Goal: Share content

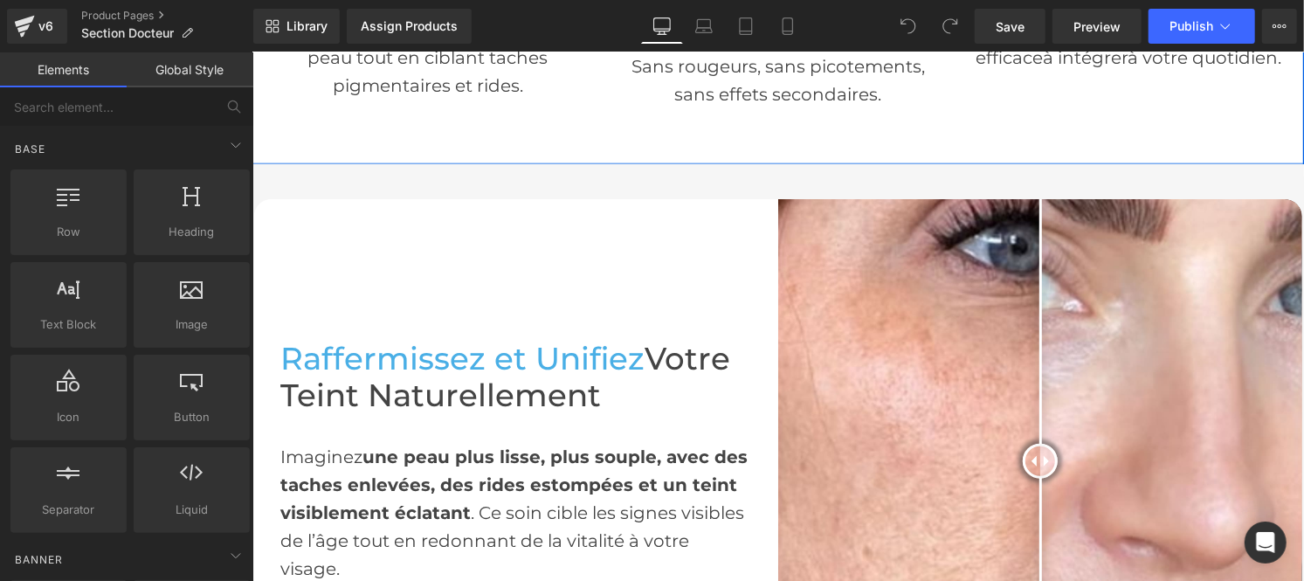
scroll to position [984, 0]
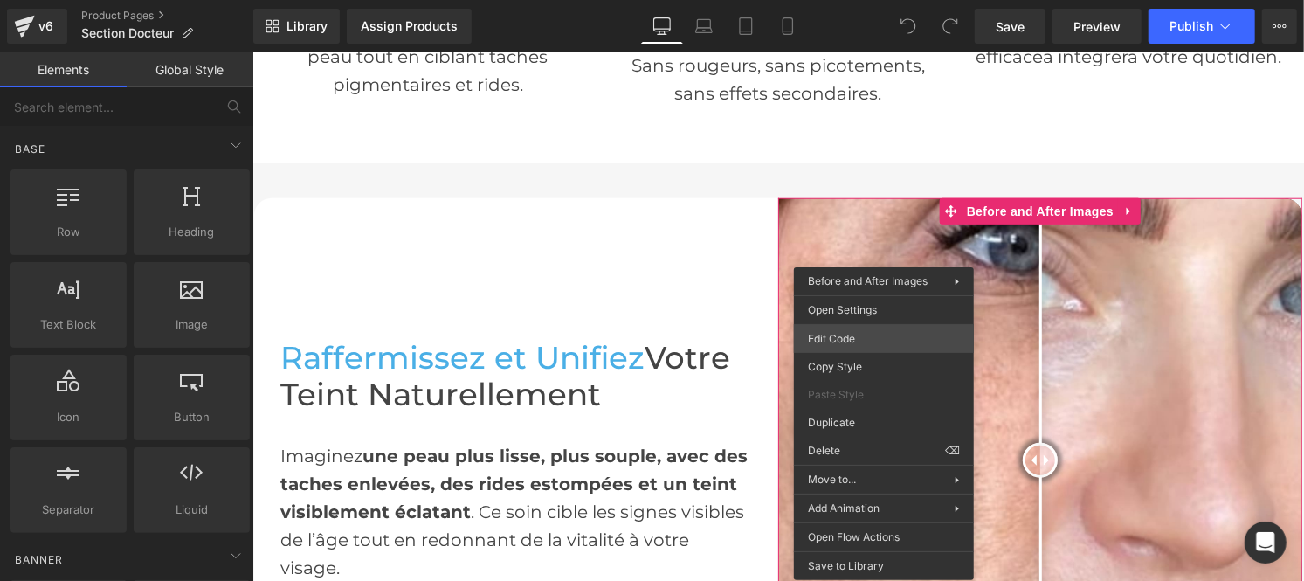
click at [819, 0] on div "You are previewing how the will restyle your page. You can not edit Elements in…" at bounding box center [652, 0] width 1304 height 0
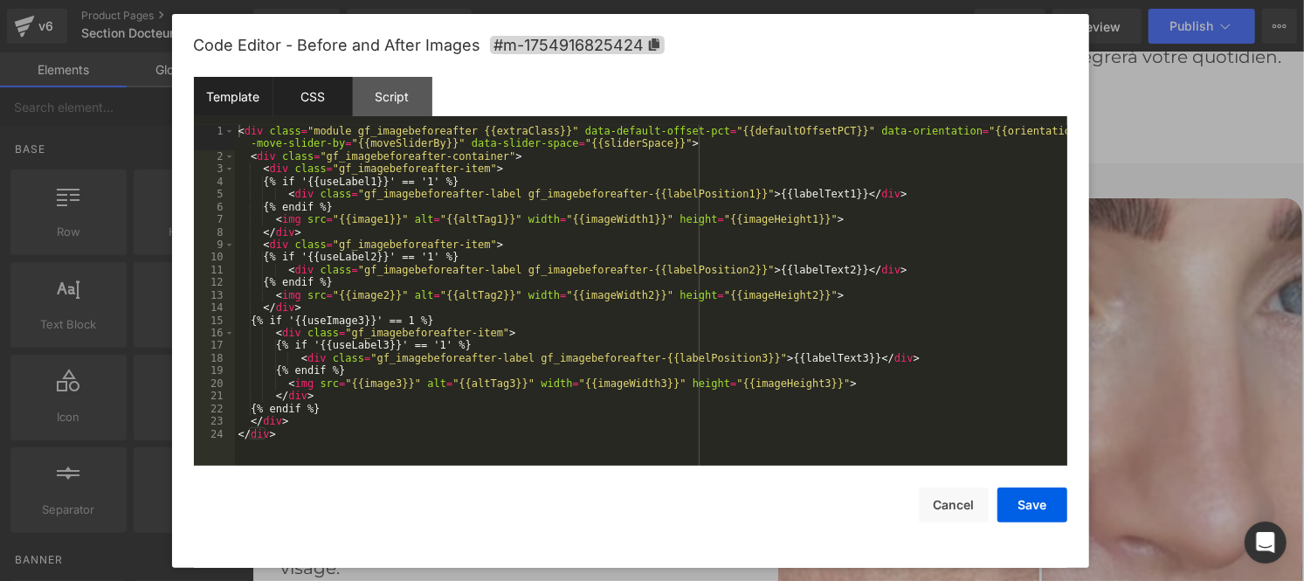
click at [309, 110] on div "CSS" at bounding box center [312, 96] width 79 height 39
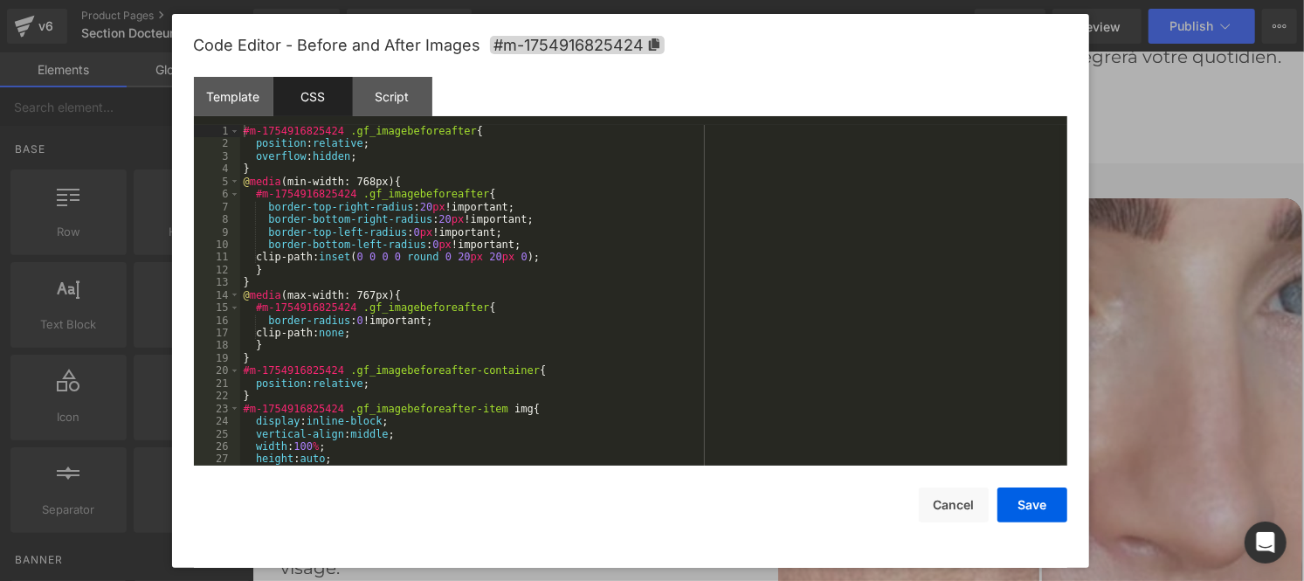
click at [512, 302] on div "#m-1754916825424 .gf_imagebeforeafter { position : relative ; overflow : hidden…" at bounding box center [650, 308] width 820 height 366
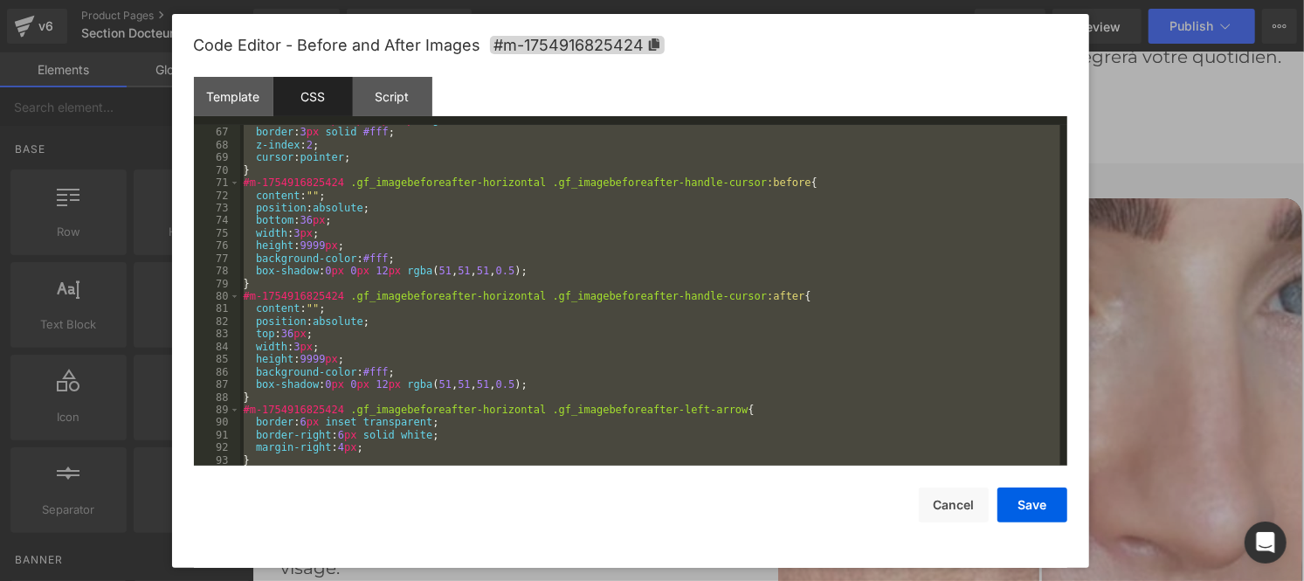
scroll to position [845, 0]
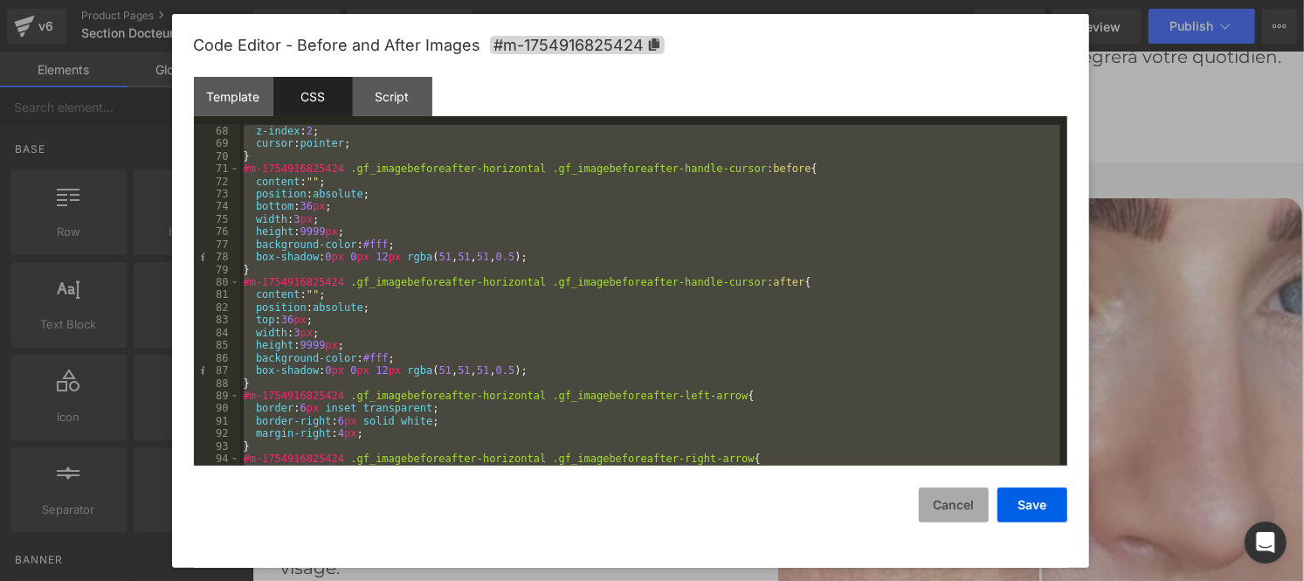
click at [944, 520] on button "Cancel" at bounding box center [954, 504] width 70 height 35
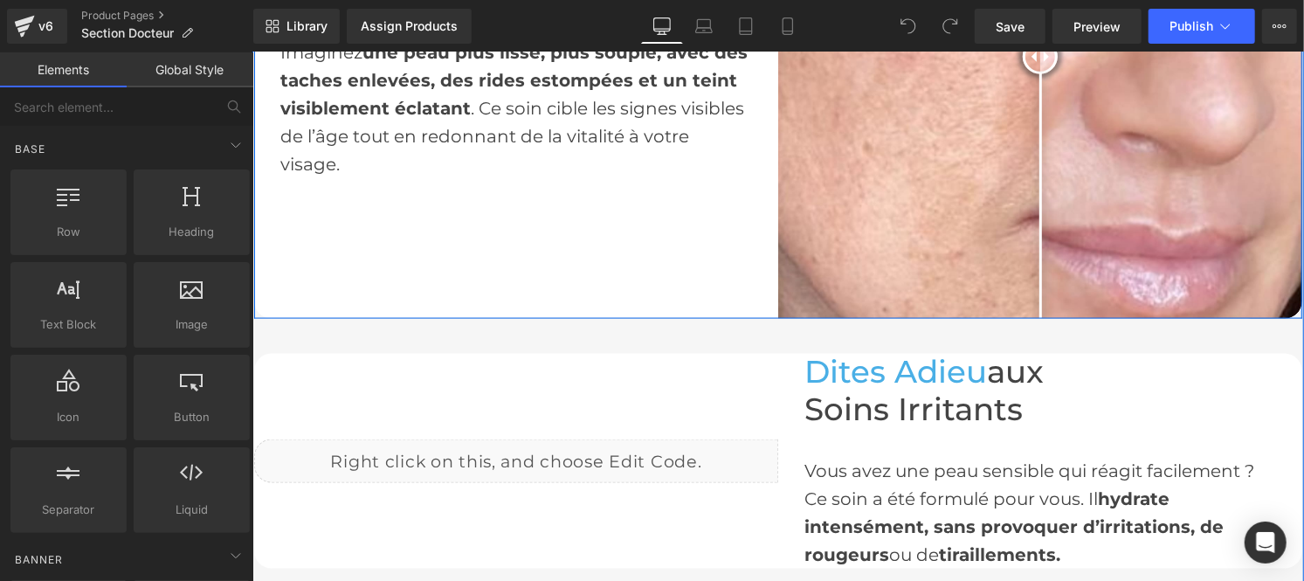
scroll to position [1486, 0]
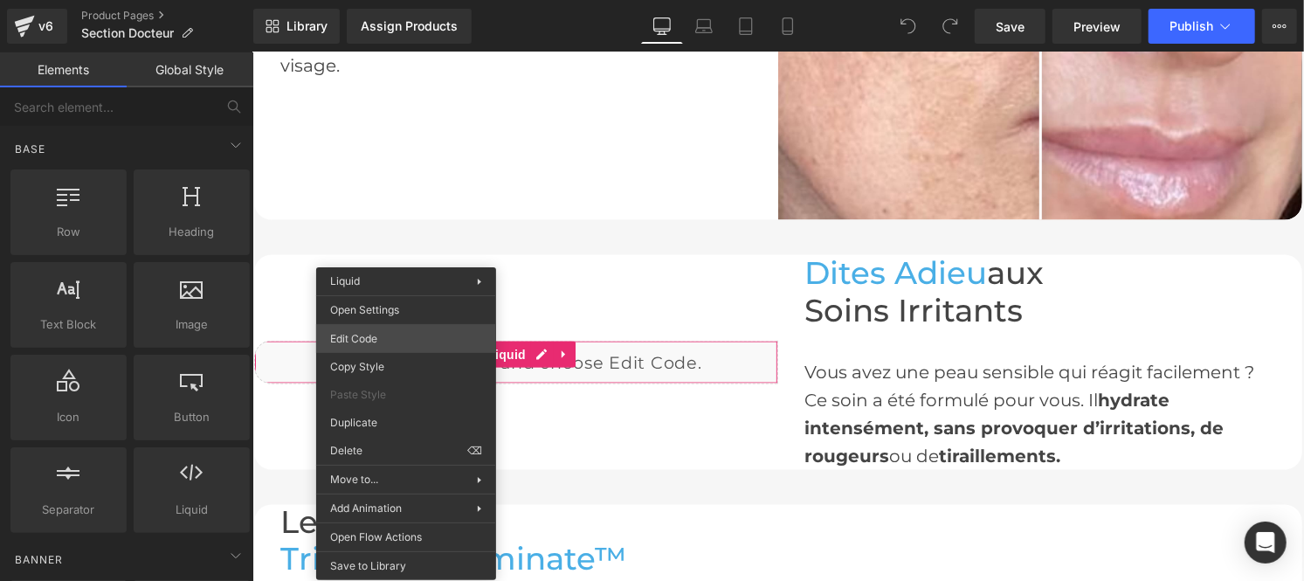
click at [363, 0] on div "You are previewing how the will restyle your page. You can not edit Elements in…" at bounding box center [652, 0] width 1304 height 0
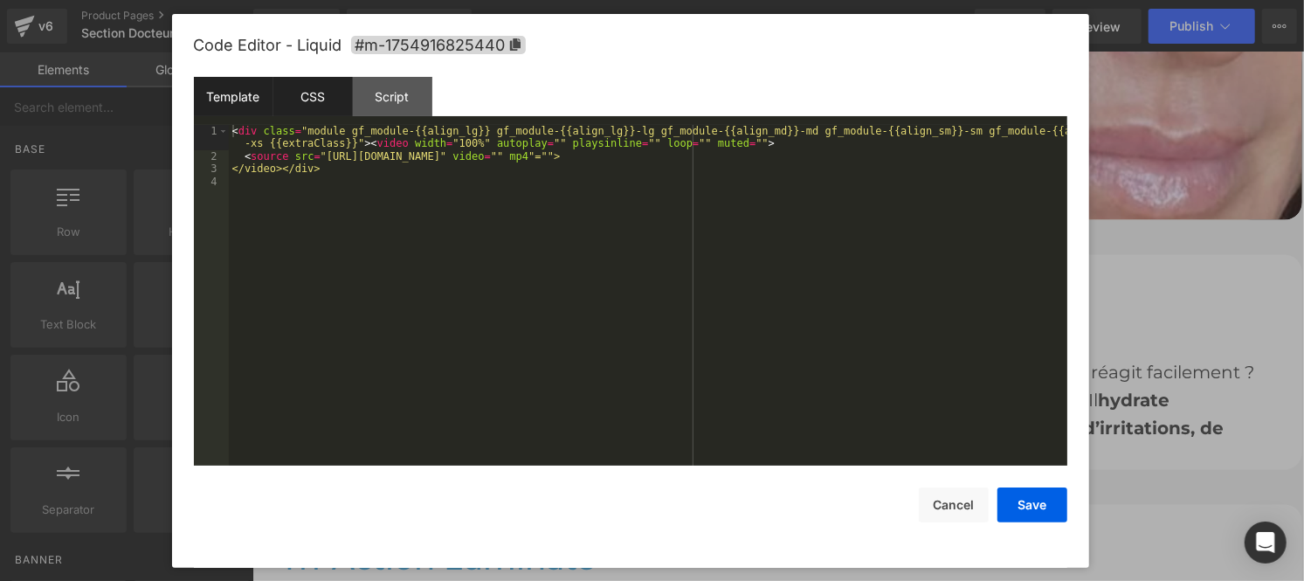
click at [306, 103] on div "CSS" at bounding box center [312, 96] width 79 height 39
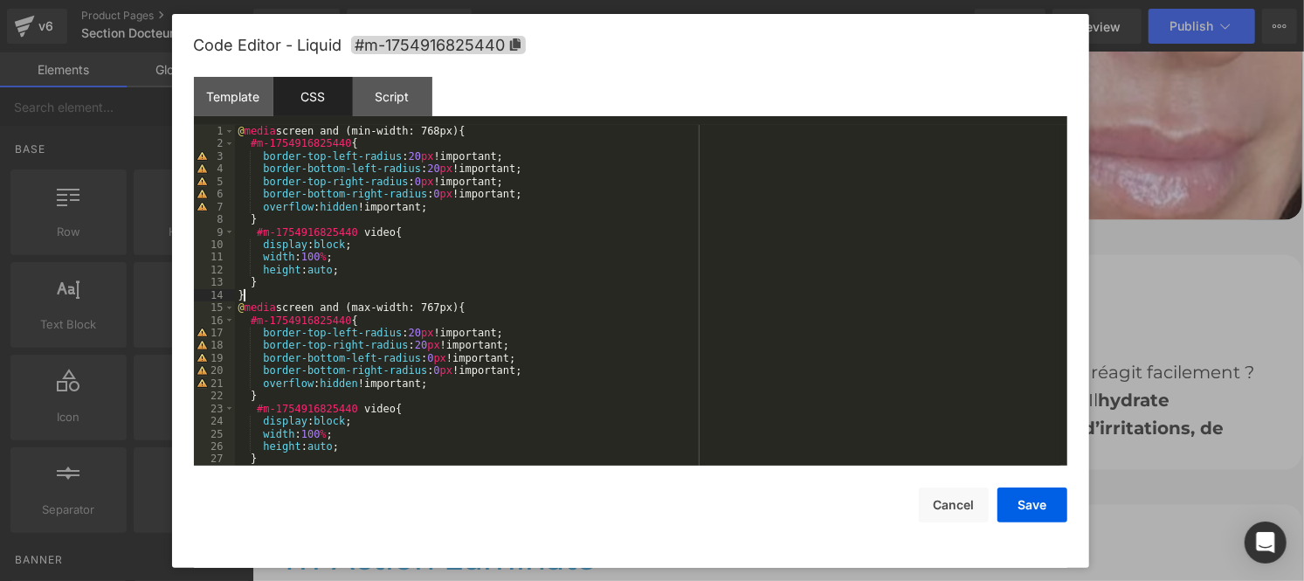
click at [498, 300] on div "@ media screen and (min-width: 768px) { #m-1754916825440 { border-top-left-radi…" at bounding box center [648, 308] width 826 height 366
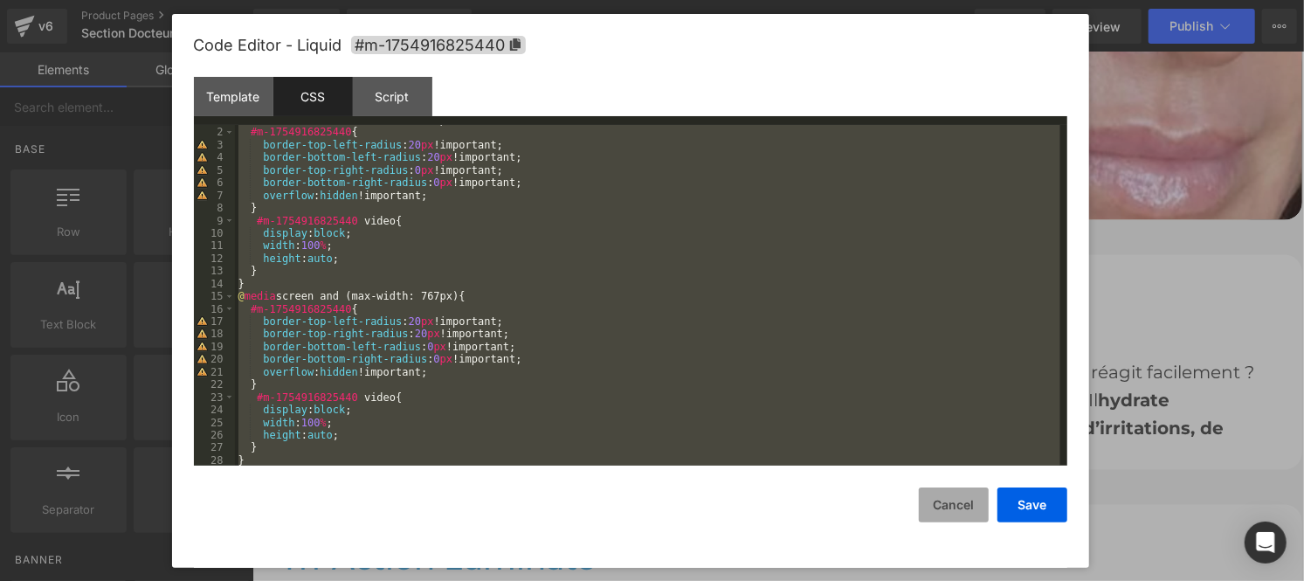
scroll to position [11, 0]
click at [948, 512] on button "Cancel" at bounding box center [954, 504] width 70 height 35
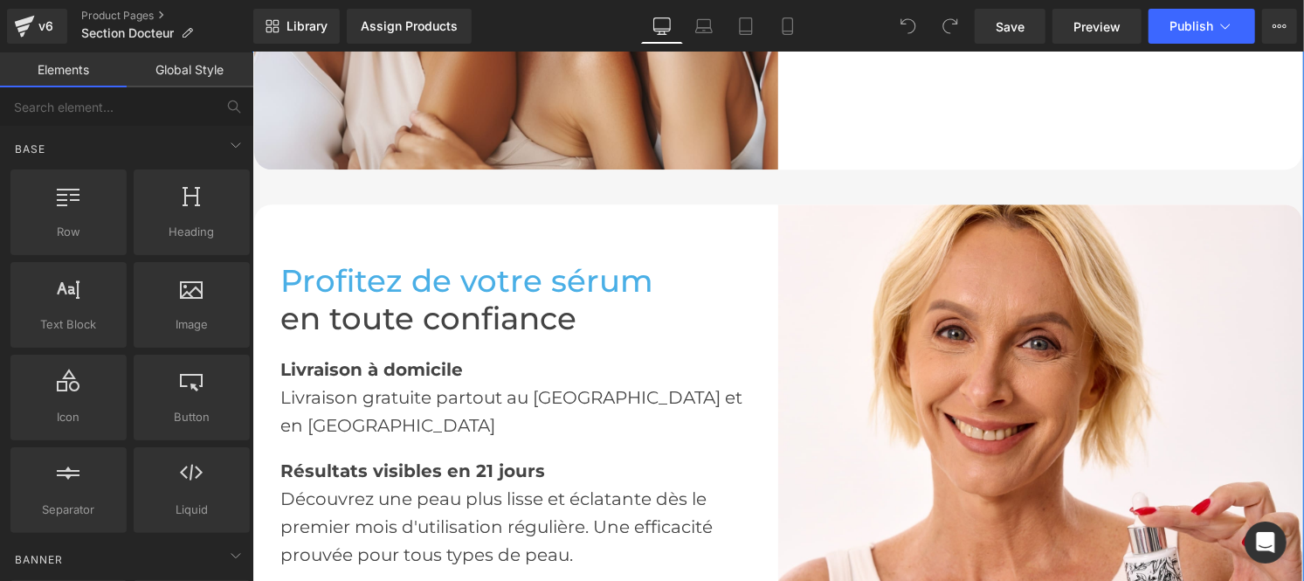
scroll to position [2819, 0]
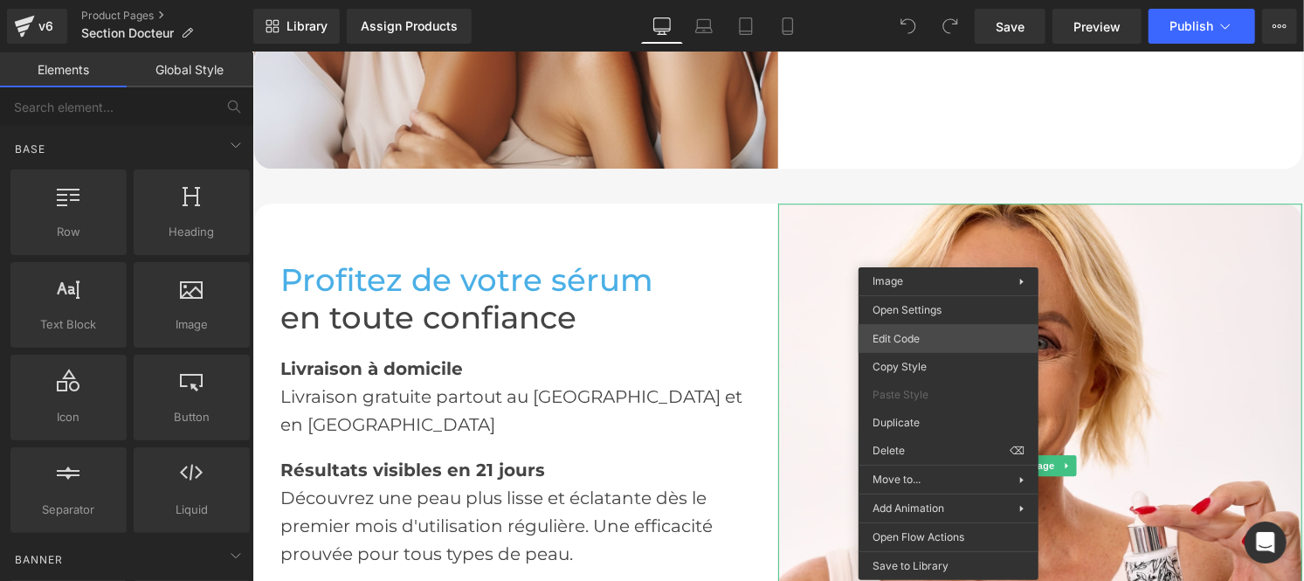
click at [902, 0] on div "You are previewing how the will restyle your page. You can not edit Elements in…" at bounding box center [652, 0] width 1304 height 0
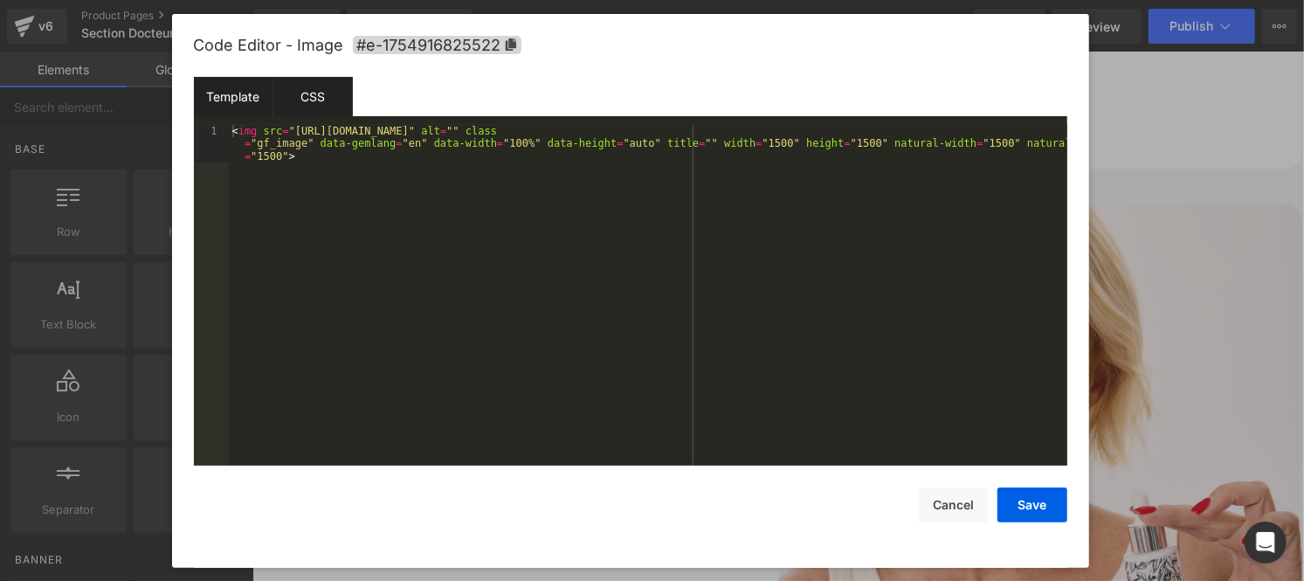
click at [301, 88] on div "CSS" at bounding box center [312, 96] width 79 height 39
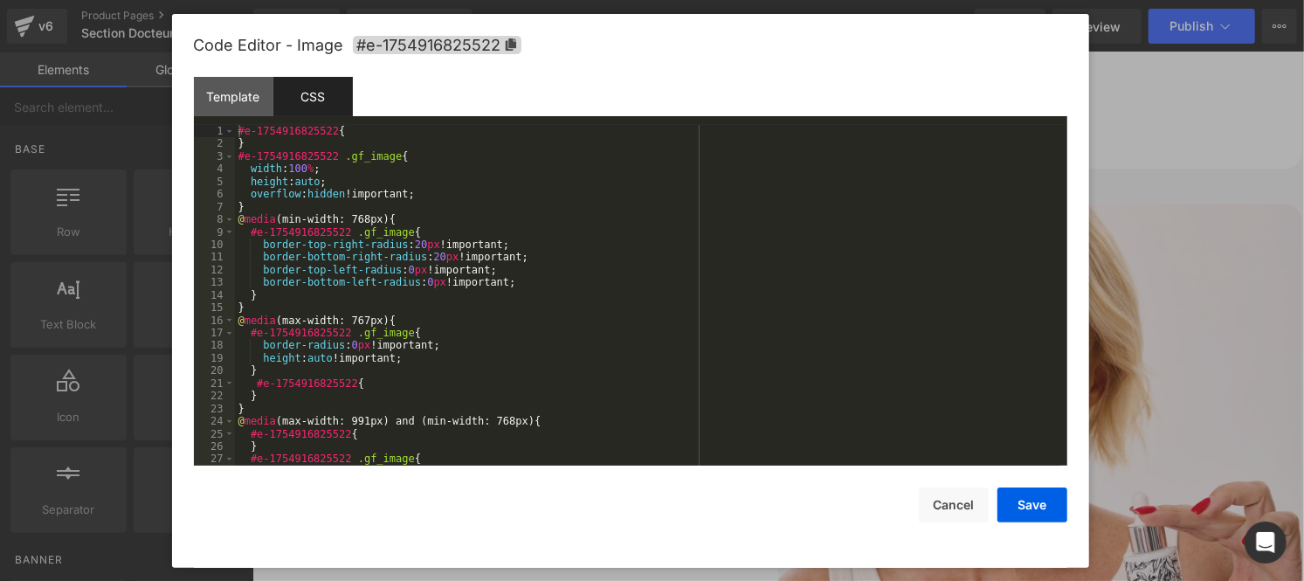
click at [444, 355] on div "#e-1754916825522 { } #e-1754916825522 .gf_image { width : 100 % ; height : auto…" at bounding box center [648, 308] width 826 height 366
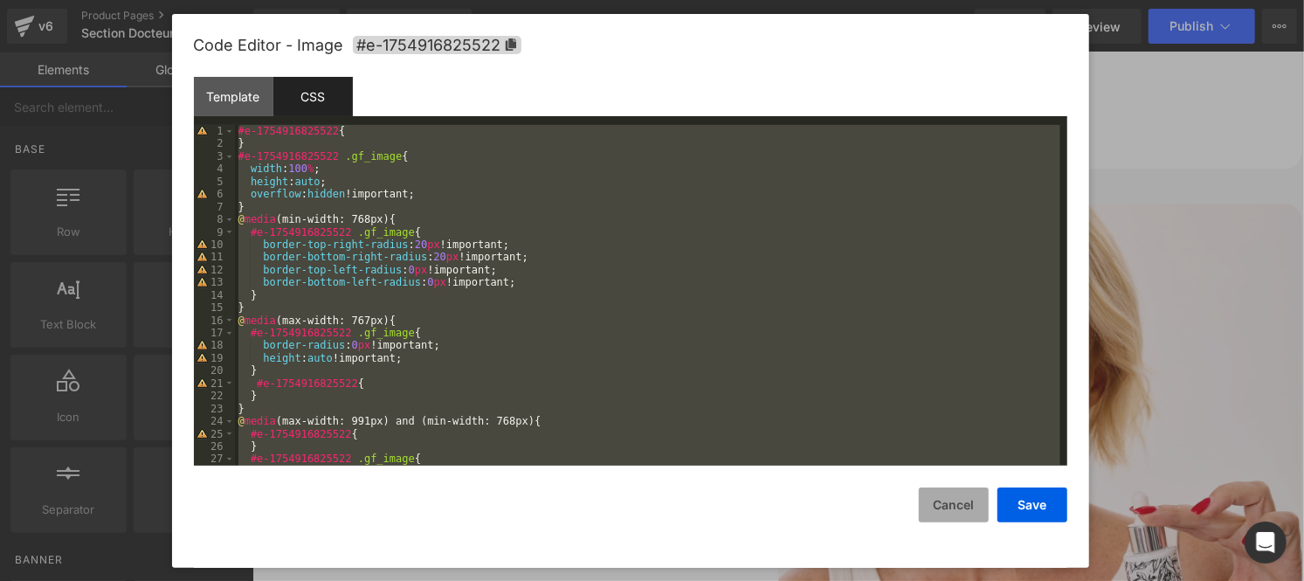
click at [961, 501] on button "Cancel" at bounding box center [954, 504] width 70 height 35
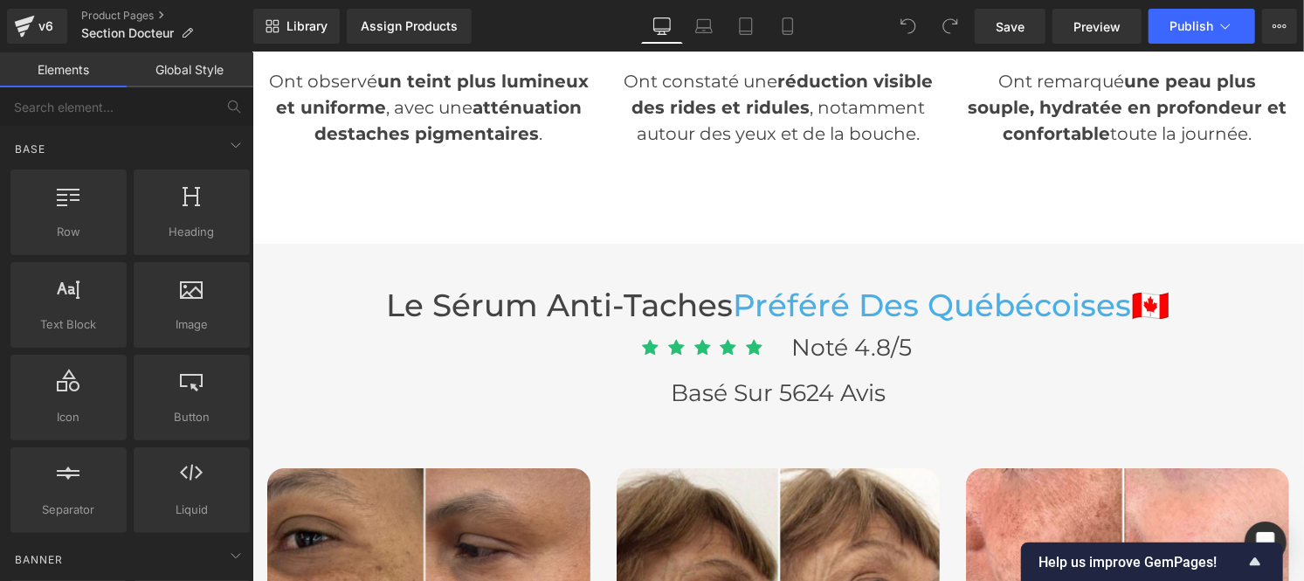
scroll to position [4700, 0]
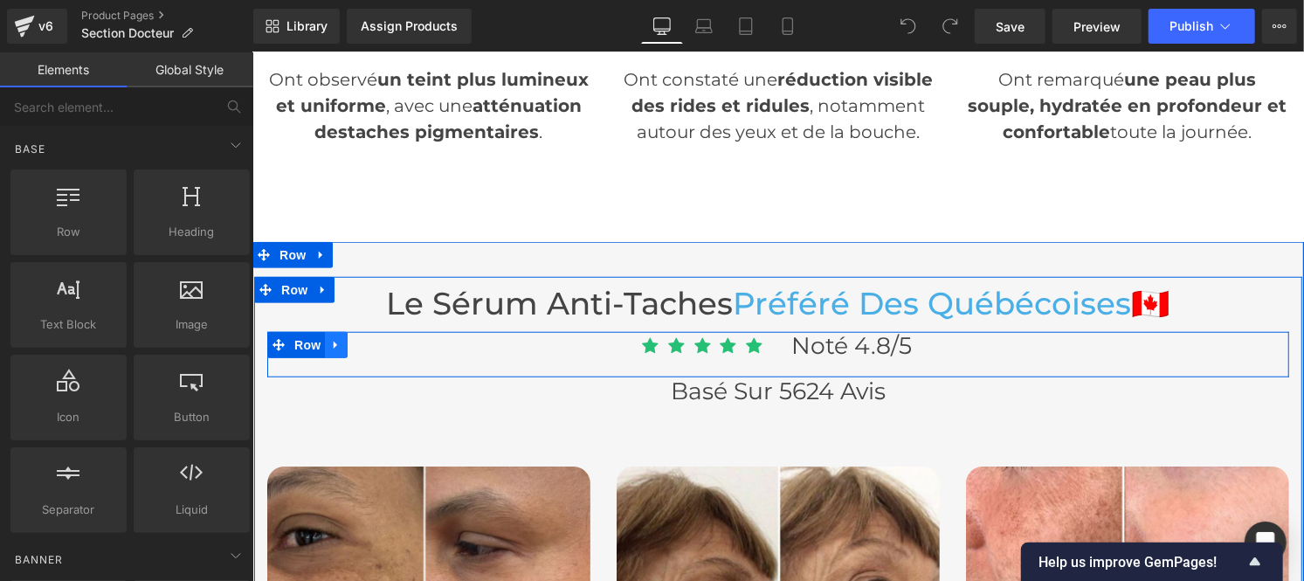
click at [331, 342] on icon at bounding box center [335, 343] width 12 height 13
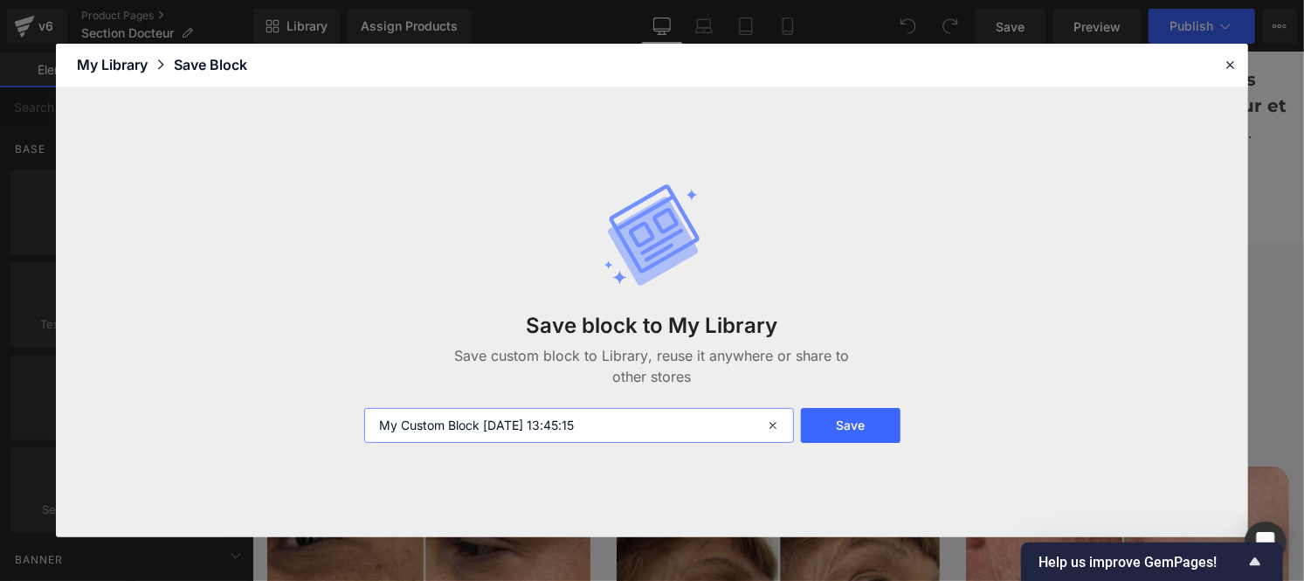
drag, startPoint x: 661, startPoint y: 425, endPoint x: 189, endPoint y: 451, distance: 473.3
click at [189, 451] on div "Save block to My Library Save custom block to Library, reuse it anywhere or sha…" at bounding box center [652, 312] width 1192 height 450
type input "etoile + note"
click at [845, 420] on button "Save" at bounding box center [851, 425] width 100 height 35
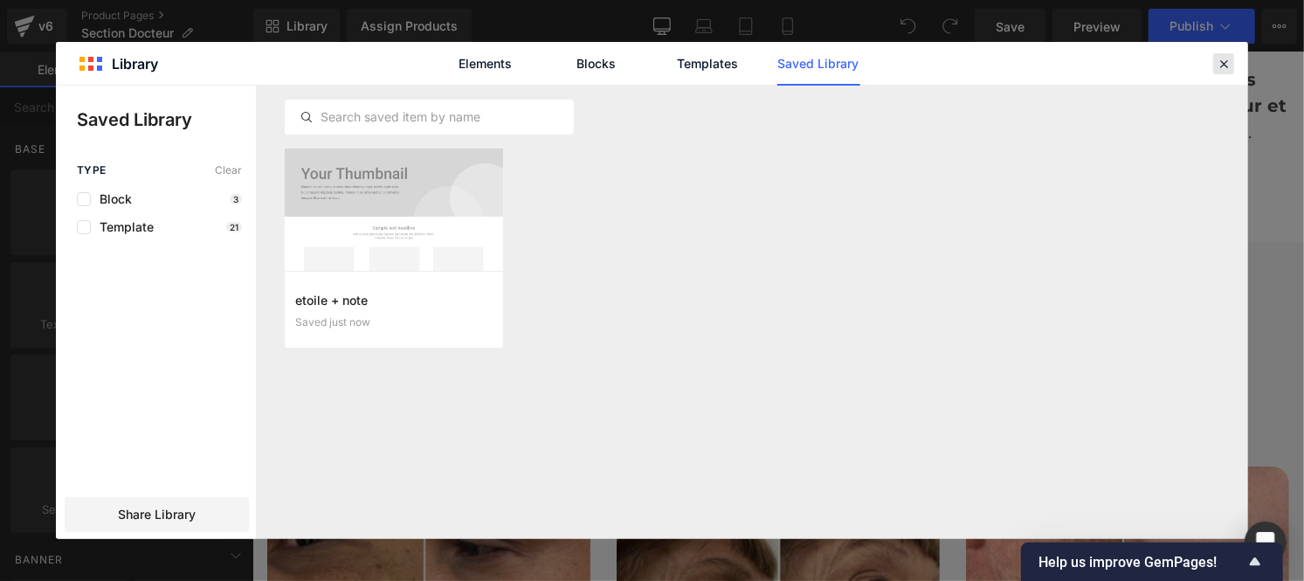
drag, startPoint x: 1227, startPoint y: 62, endPoint x: 373, endPoint y: 239, distance: 871.8
click at [1227, 62] on icon at bounding box center [1224, 64] width 16 height 16
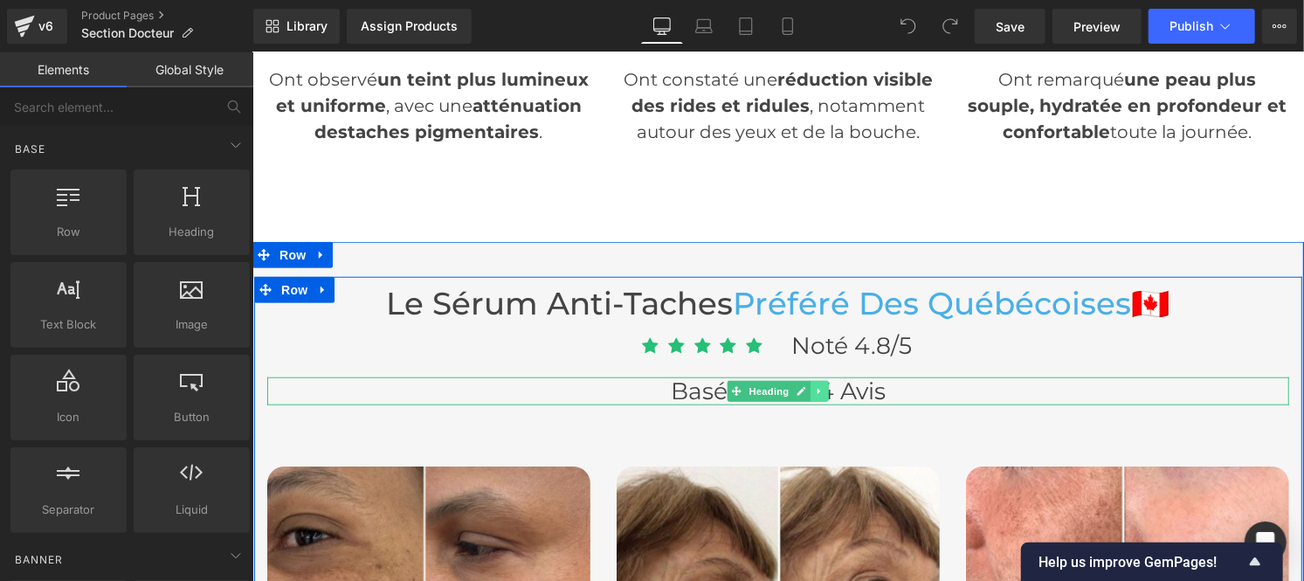
click at [812, 393] on link at bounding box center [819, 390] width 18 height 21
click at [787, 389] on icon at bounding box center [792, 390] width 10 height 10
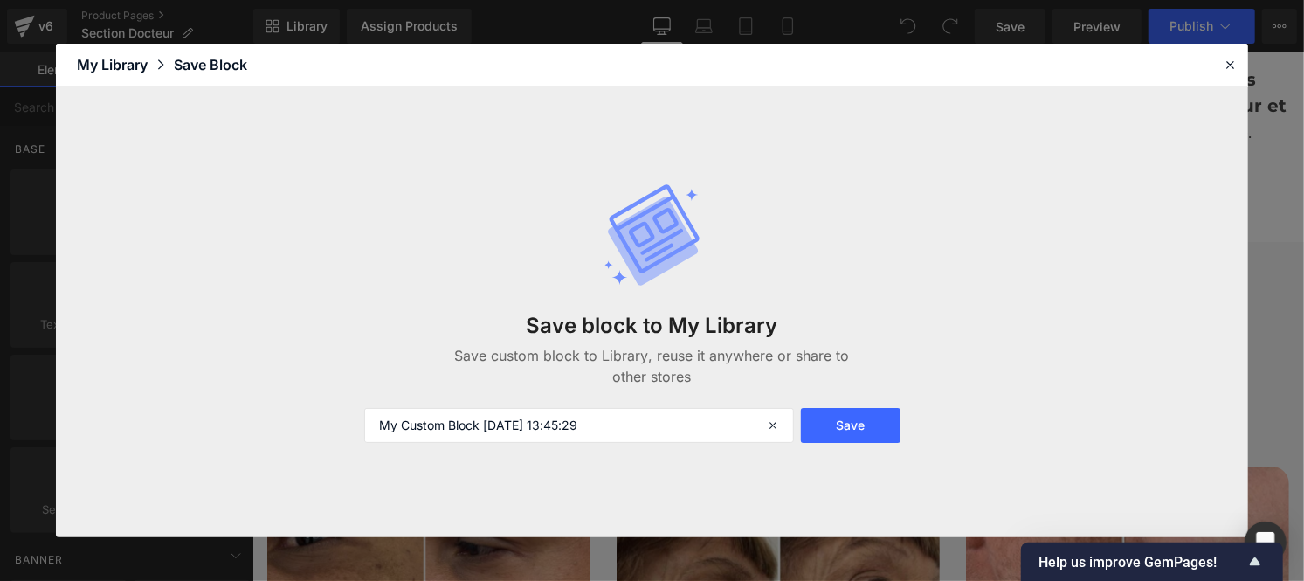
type textarea "29"
drag, startPoint x: 650, startPoint y: 425, endPoint x: 277, endPoint y: 433, distance: 373.1
click at [277, 433] on div "Save block to My Library Save custom block to Library, reuse it anywhere or sha…" at bounding box center [652, 312] width 1192 height 450
type input "avis"
click at [863, 421] on button "Save" at bounding box center [851, 425] width 100 height 35
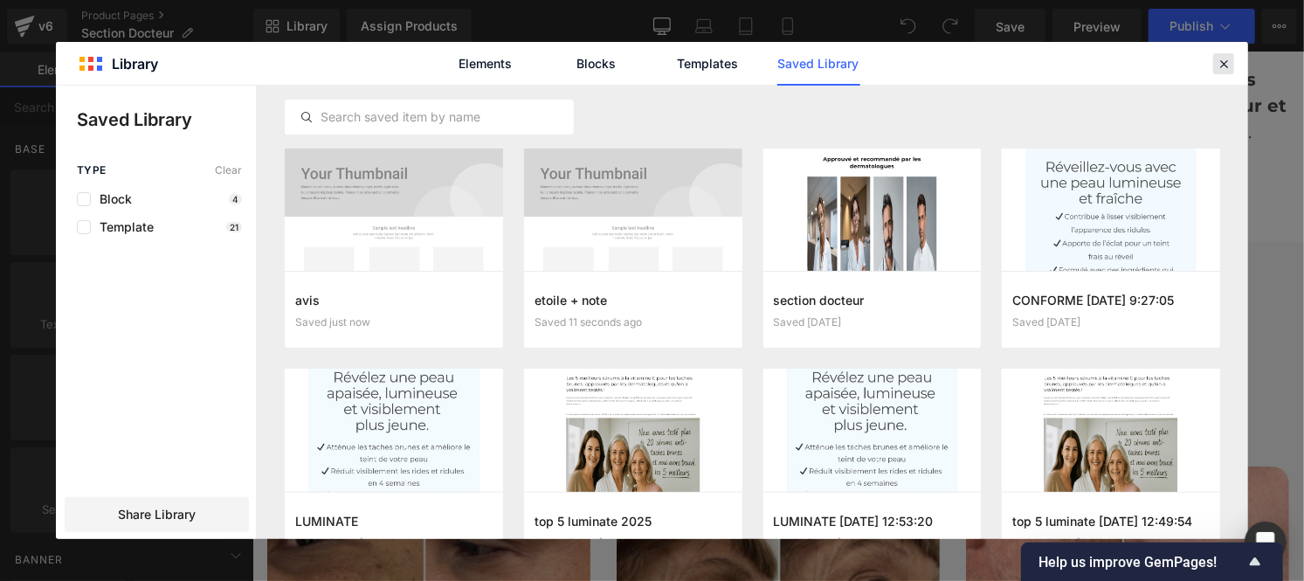
click at [1227, 56] on icon at bounding box center [1224, 64] width 16 height 16
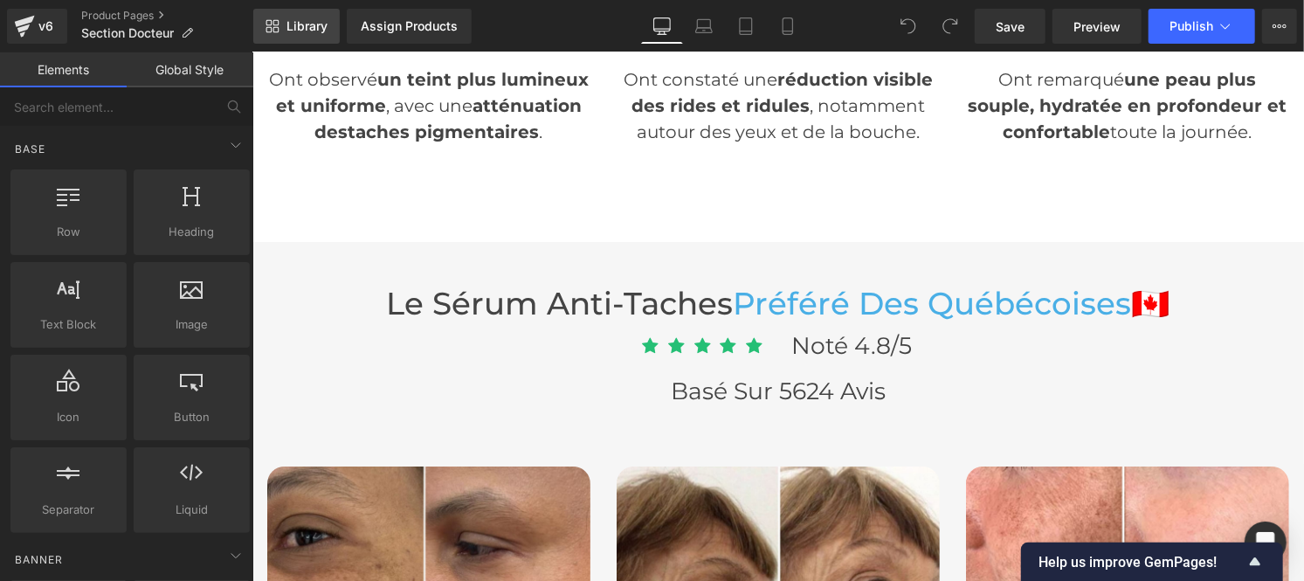
click at [304, 23] on span "Library" at bounding box center [307, 26] width 41 height 16
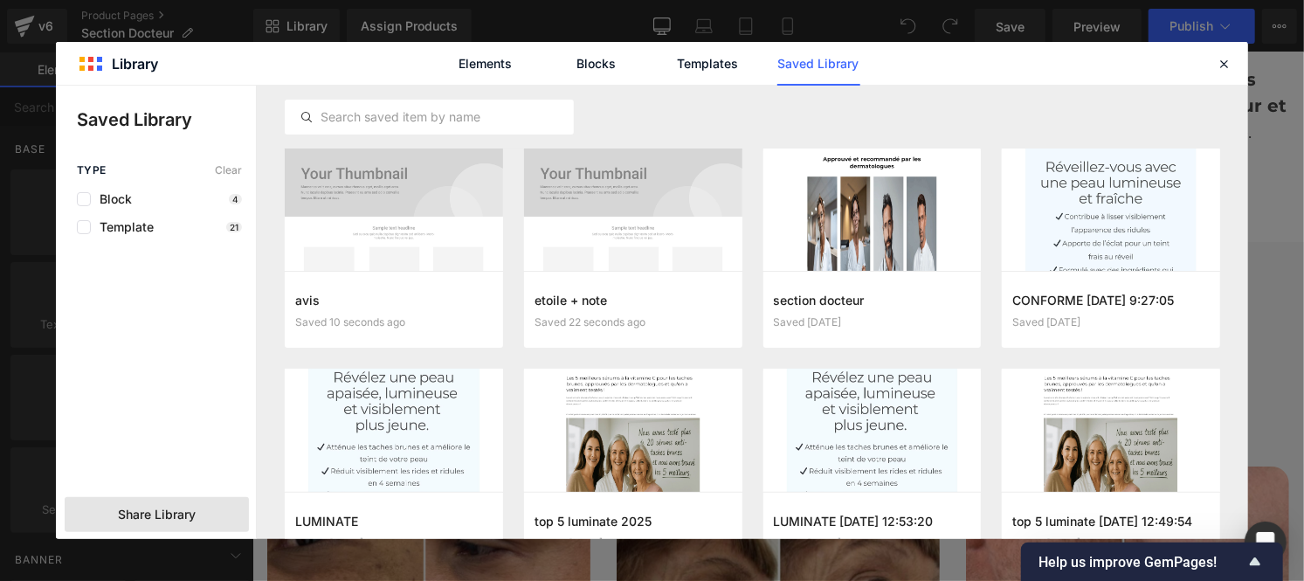
click at [206, 522] on div "Share Library" at bounding box center [157, 514] width 184 height 35
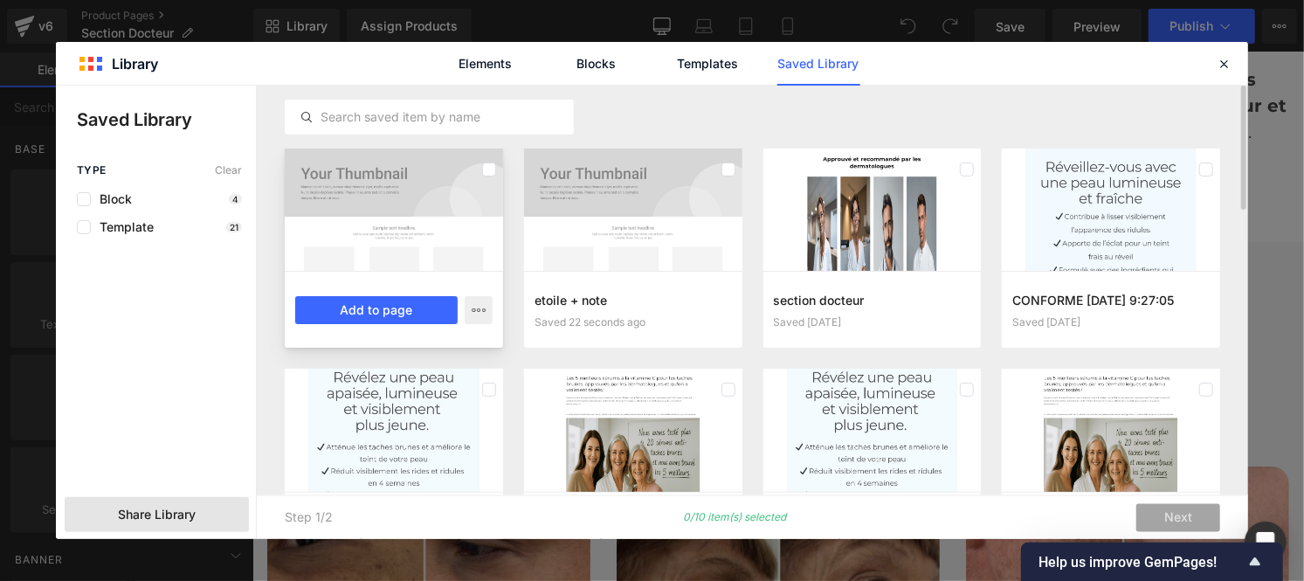
click at [477, 193] on div at bounding box center [394, 210] width 218 height 122
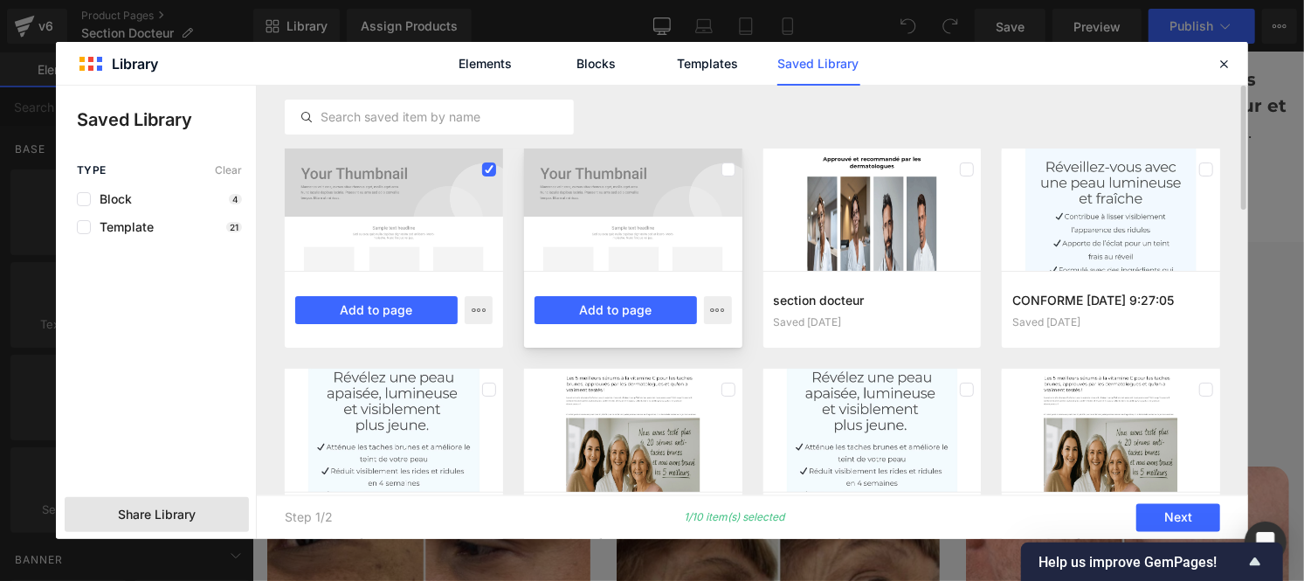
click at [679, 213] on div at bounding box center [633, 210] width 218 height 122
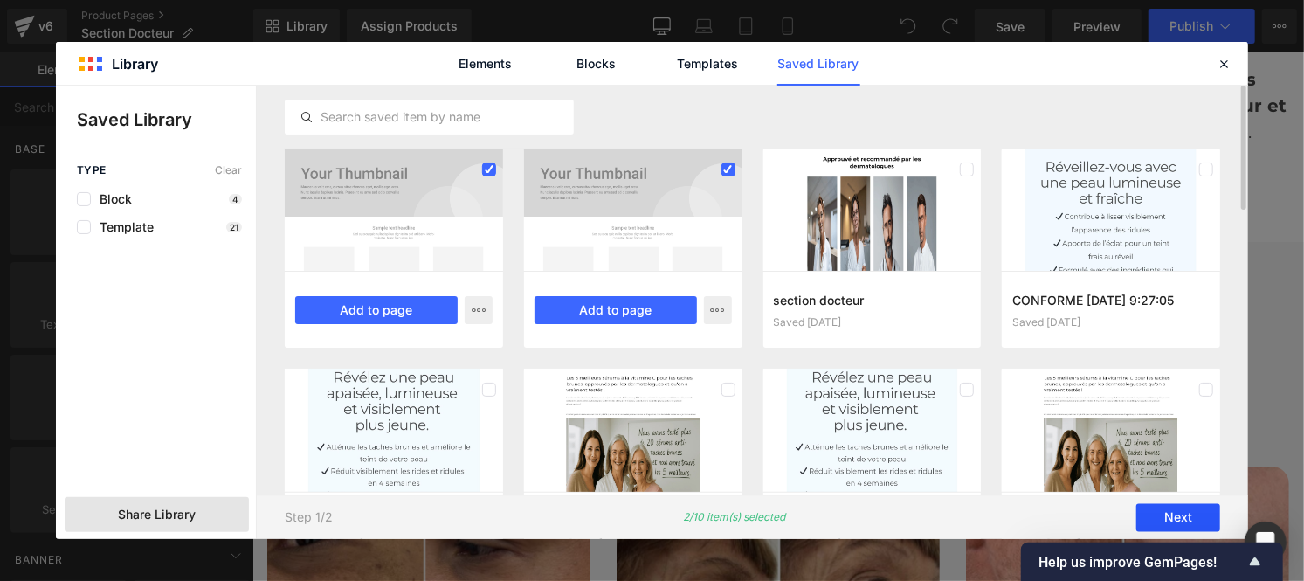
click at [1185, 509] on button "Next" at bounding box center [1179, 518] width 84 height 28
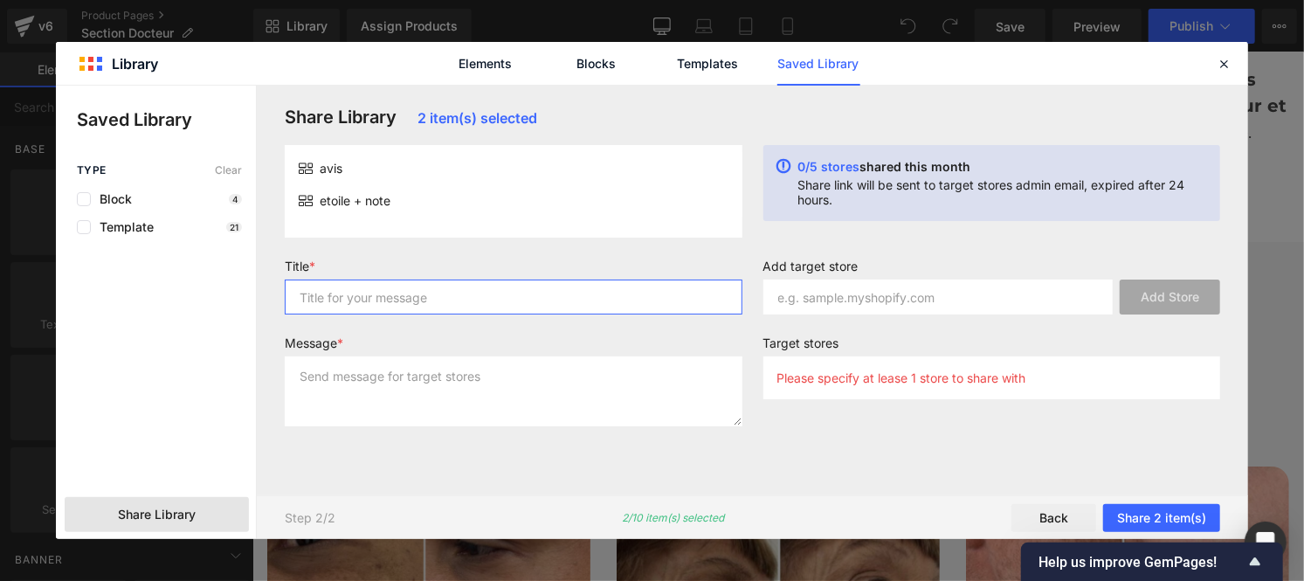
click at [363, 292] on input "text" at bounding box center [514, 297] width 458 height 35
type input "p"
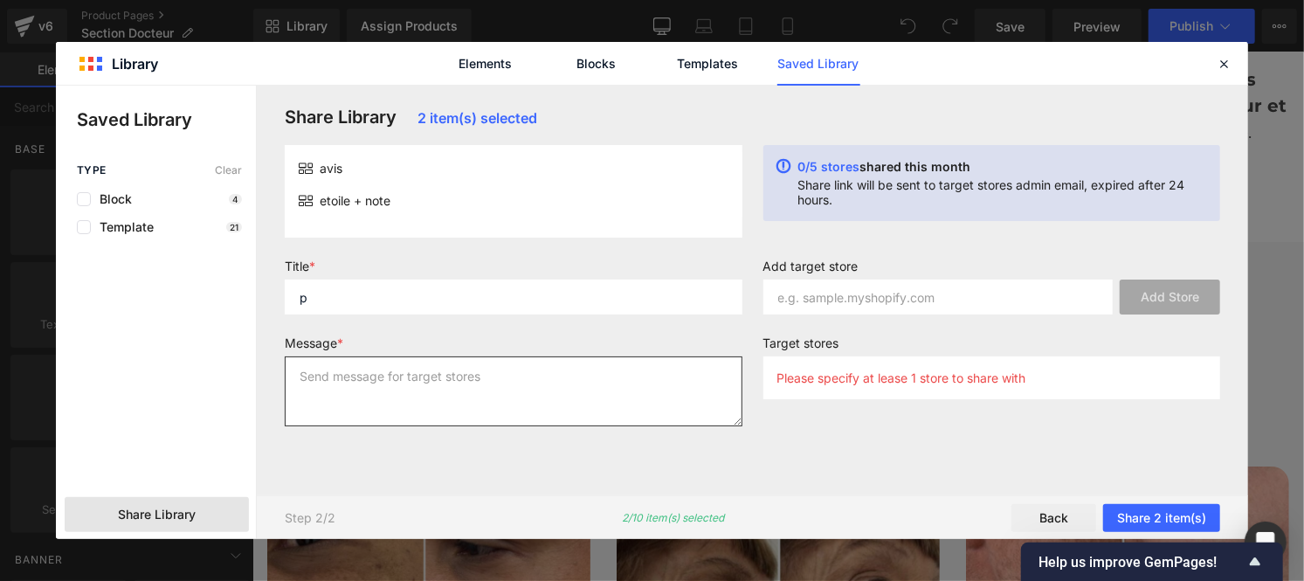
click at [365, 370] on textarea at bounding box center [514, 391] width 458 height 70
type textarea "p"
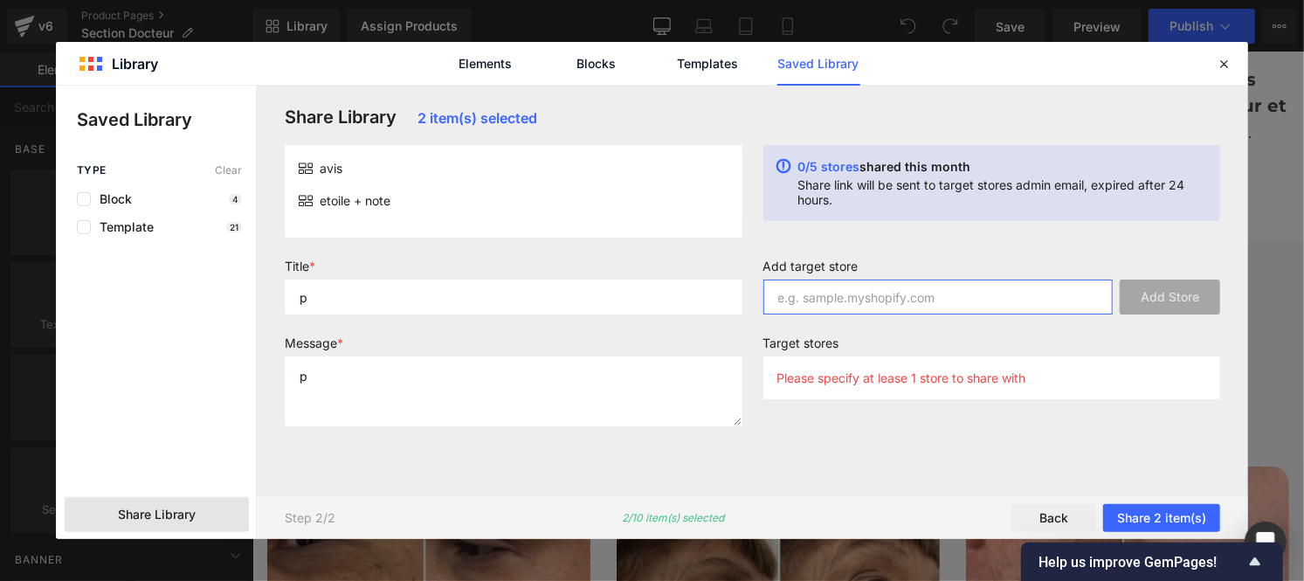
click at [870, 302] on input "text" at bounding box center [939, 297] width 350 height 35
paste input "f6gyhm-br"
type input "f6gyhm-br"
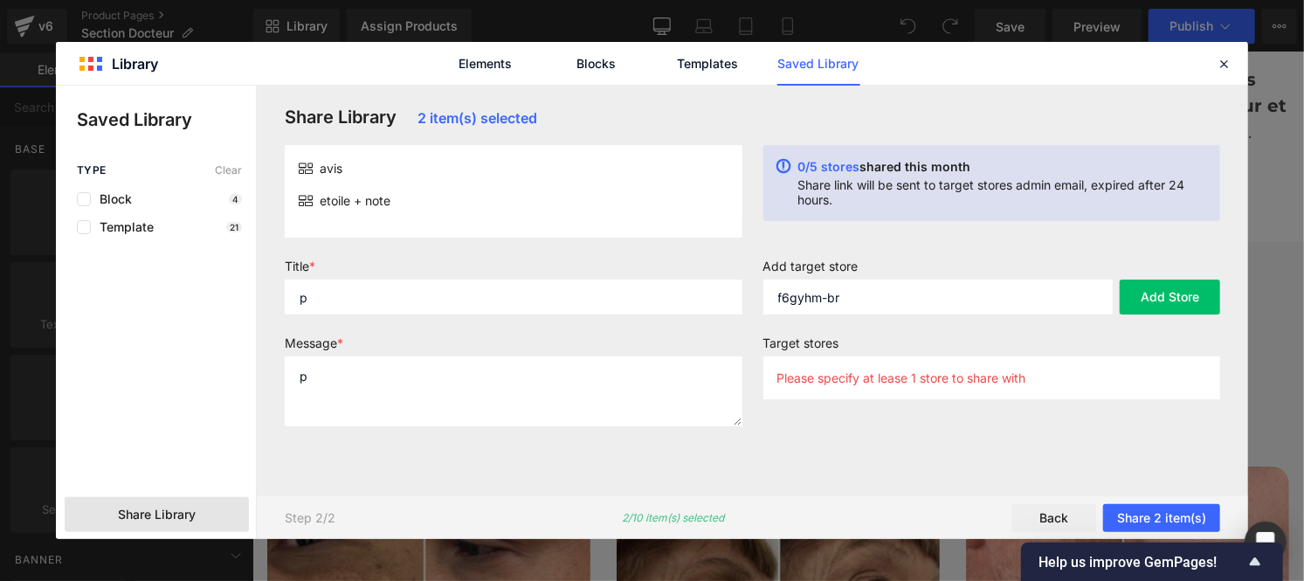
click at [885, 384] on p "Please specify at lease 1 store to share with" at bounding box center [902, 377] width 249 height 15
click at [1162, 302] on button "Add Store" at bounding box center [1170, 297] width 100 height 35
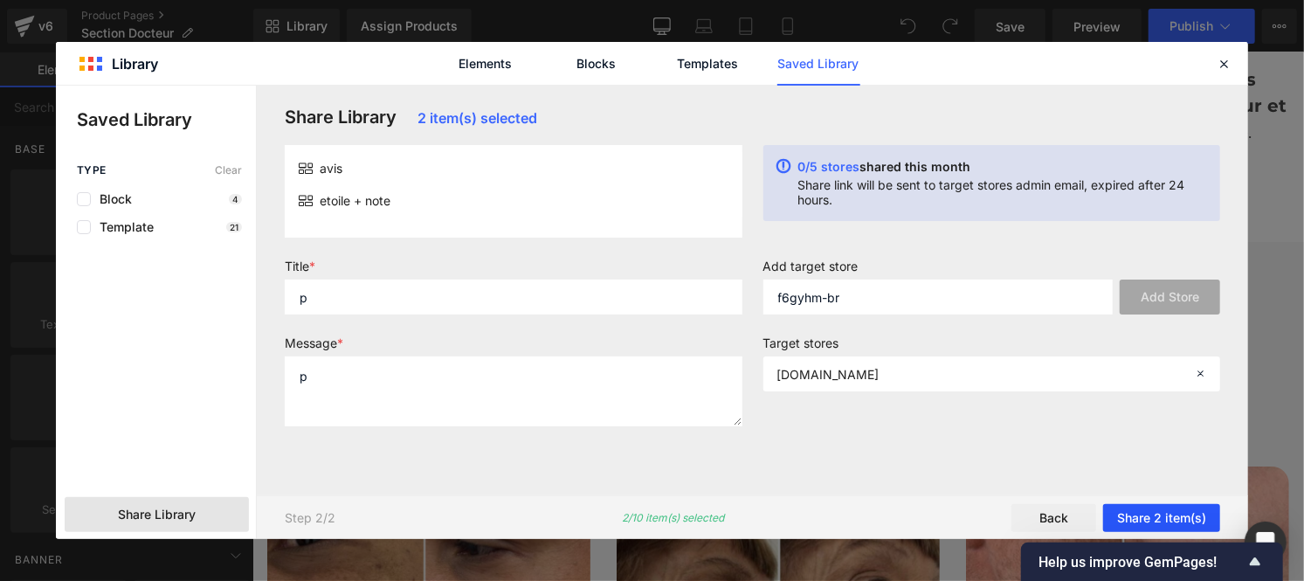
click at [1162, 522] on button "Share 2 item(s)" at bounding box center [1161, 518] width 117 height 28
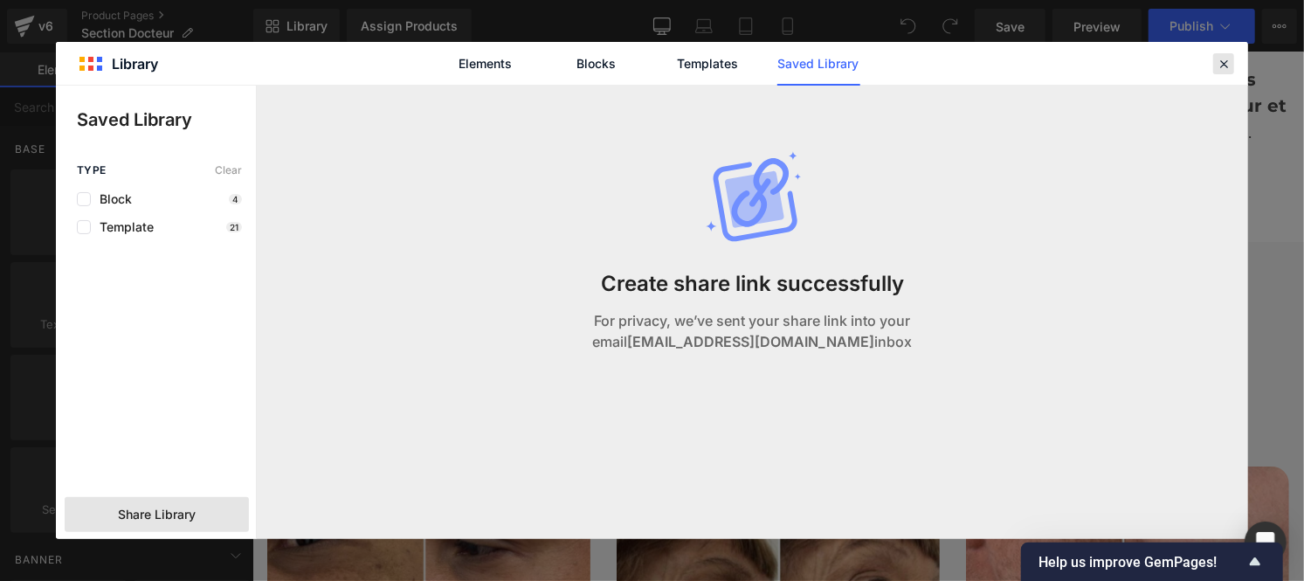
click at [1227, 66] on icon at bounding box center [1224, 64] width 16 height 16
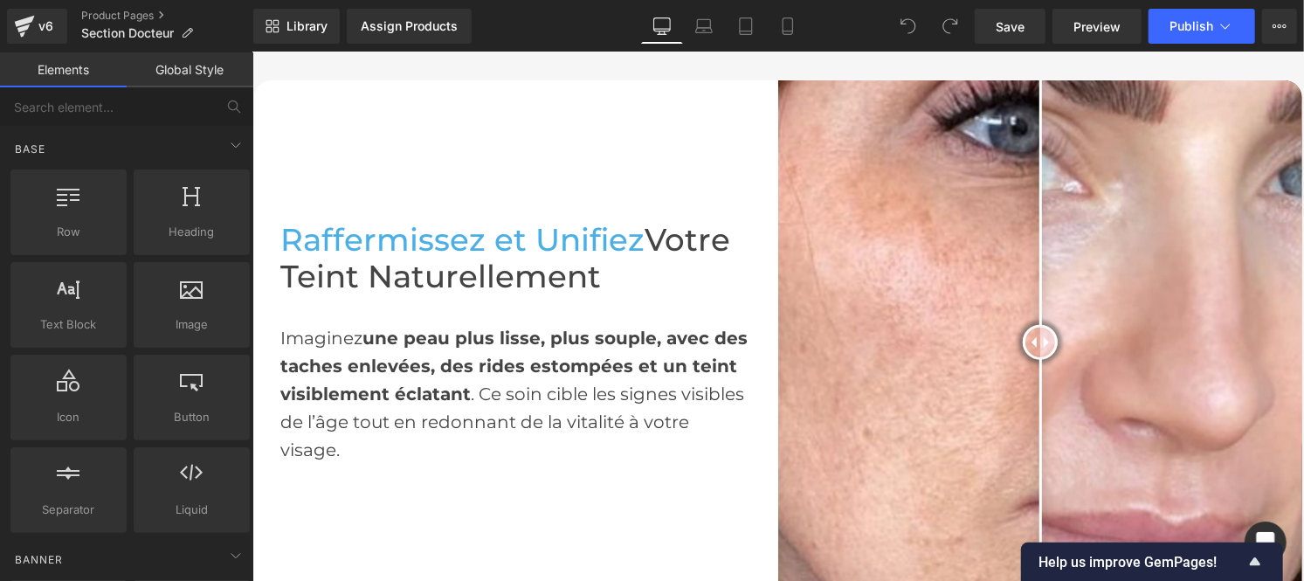
scroll to position [1101, 0]
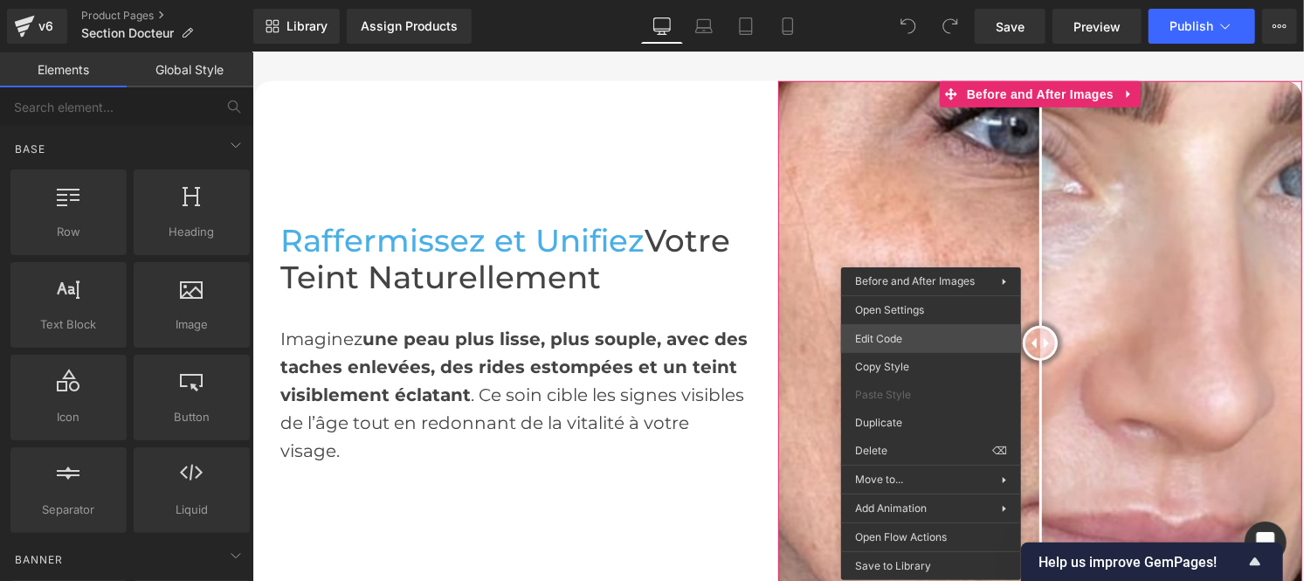
click at [894, 0] on div "You are previewing how the will restyle your page. You can not edit Elements in…" at bounding box center [652, 0] width 1304 height 0
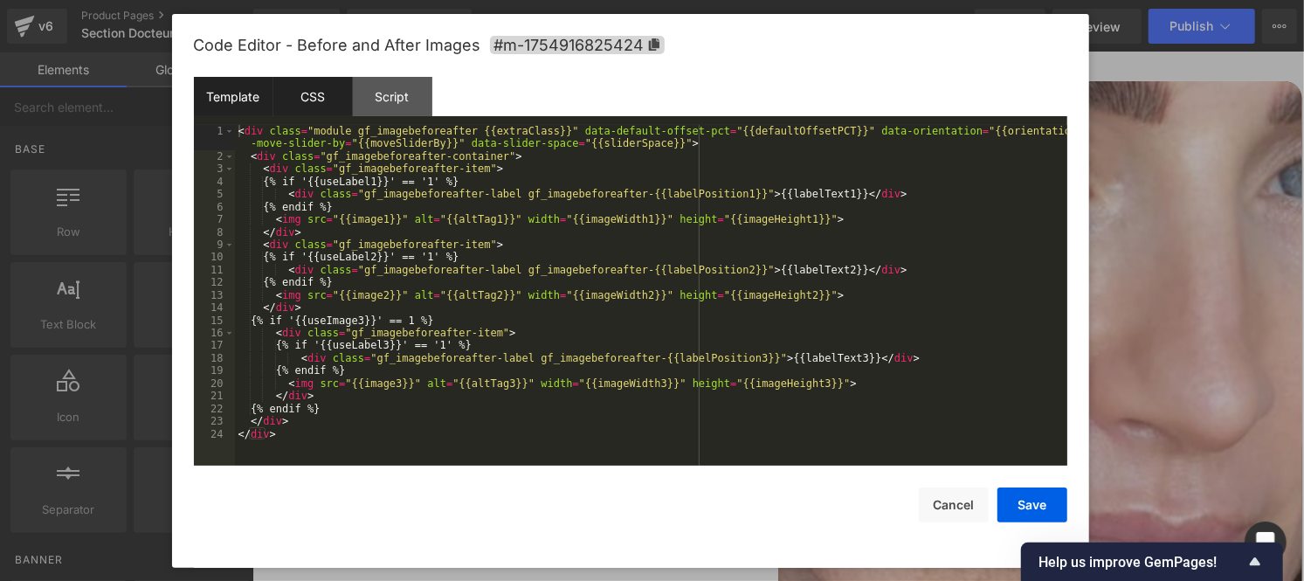
click at [309, 98] on div "CSS" at bounding box center [312, 96] width 79 height 39
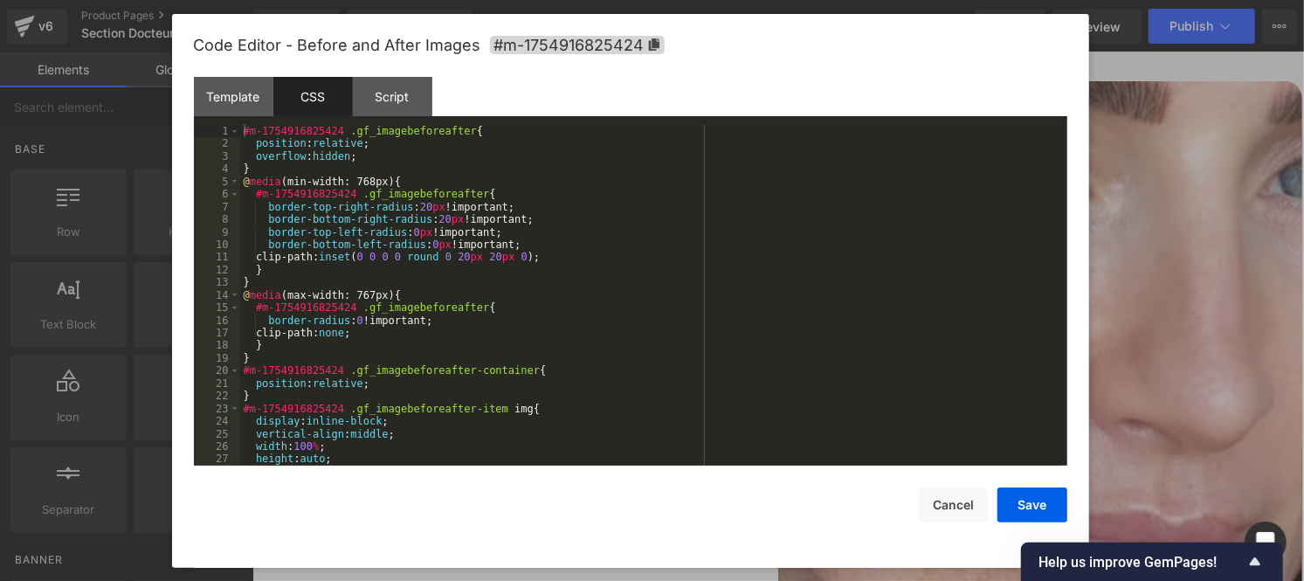
click at [384, 255] on div "#m-1754916825424 .gf_imagebeforeafter { position : relative ; overflow : hidden…" at bounding box center [650, 308] width 820 height 366
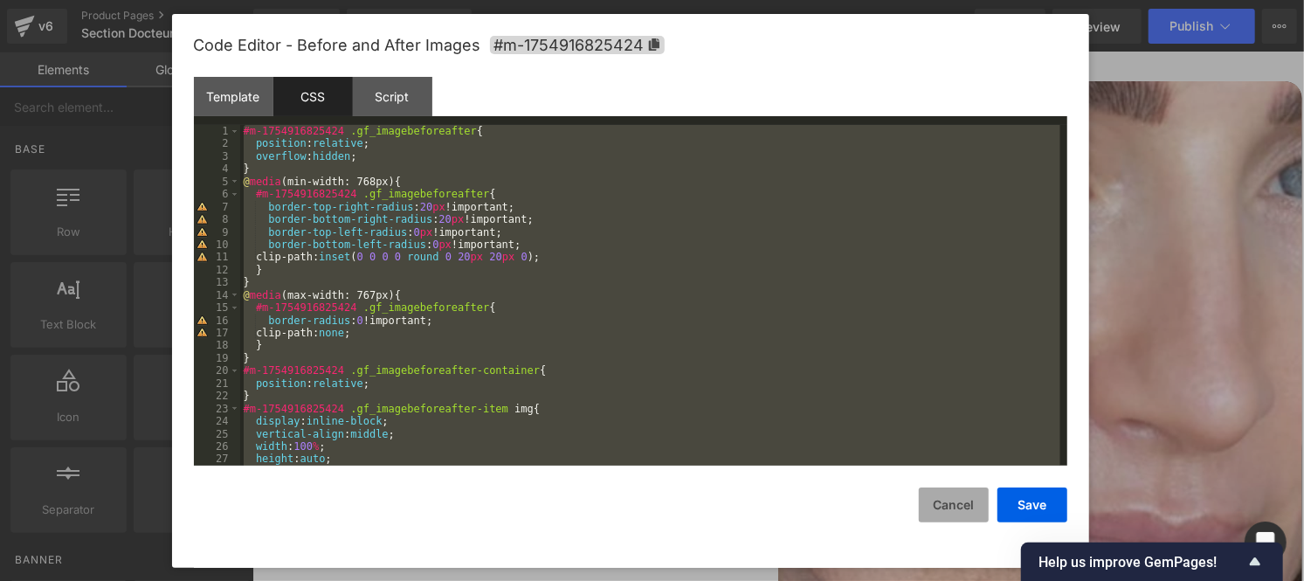
click at [953, 514] on button "Cancel" at bounding box center [954, 504] width 70 height 35
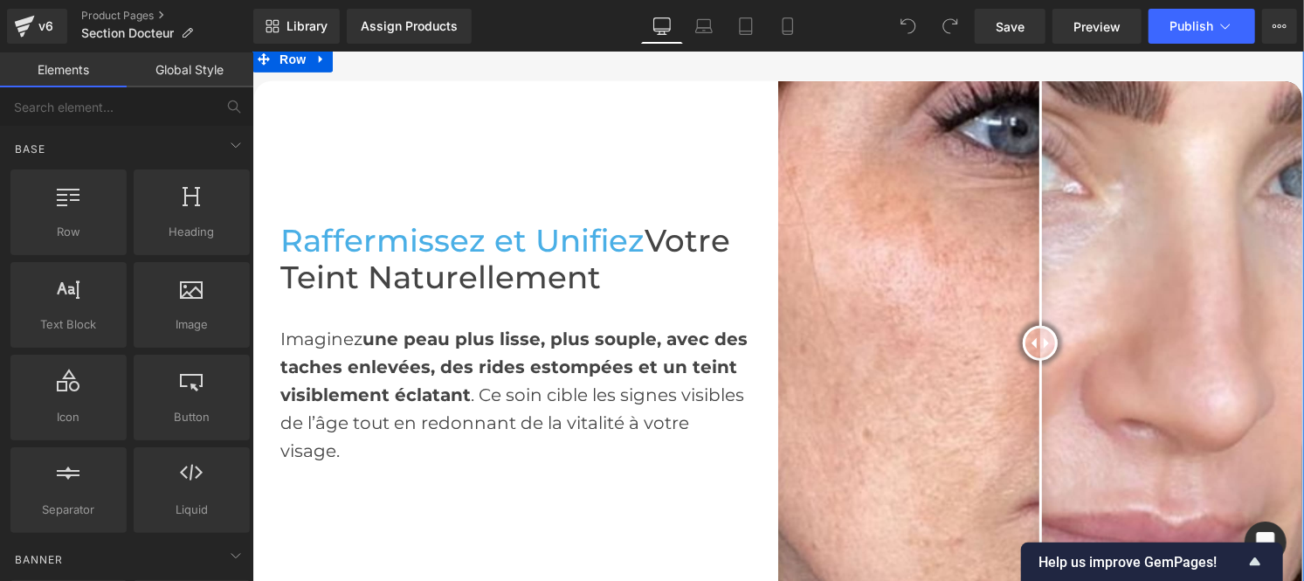
scroll to position [1491, 0]
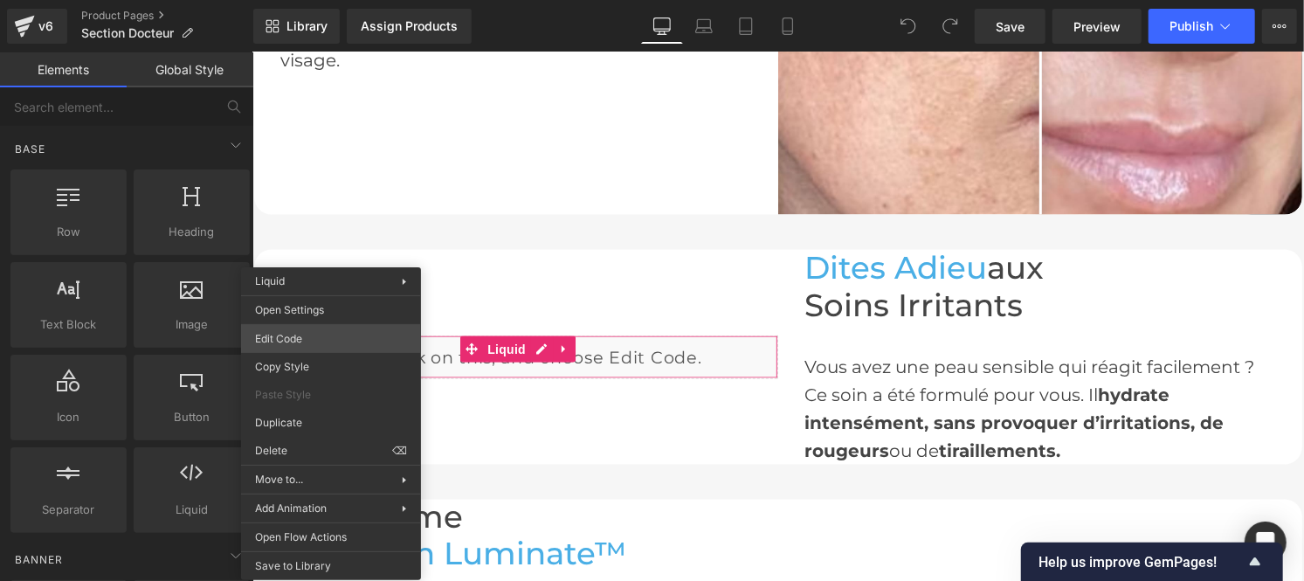
click at [302, 0] on div "You are previewing how the will restyle your page. You can not edit Elements in…" at bounding box center [652, 0] width 1304 height 0
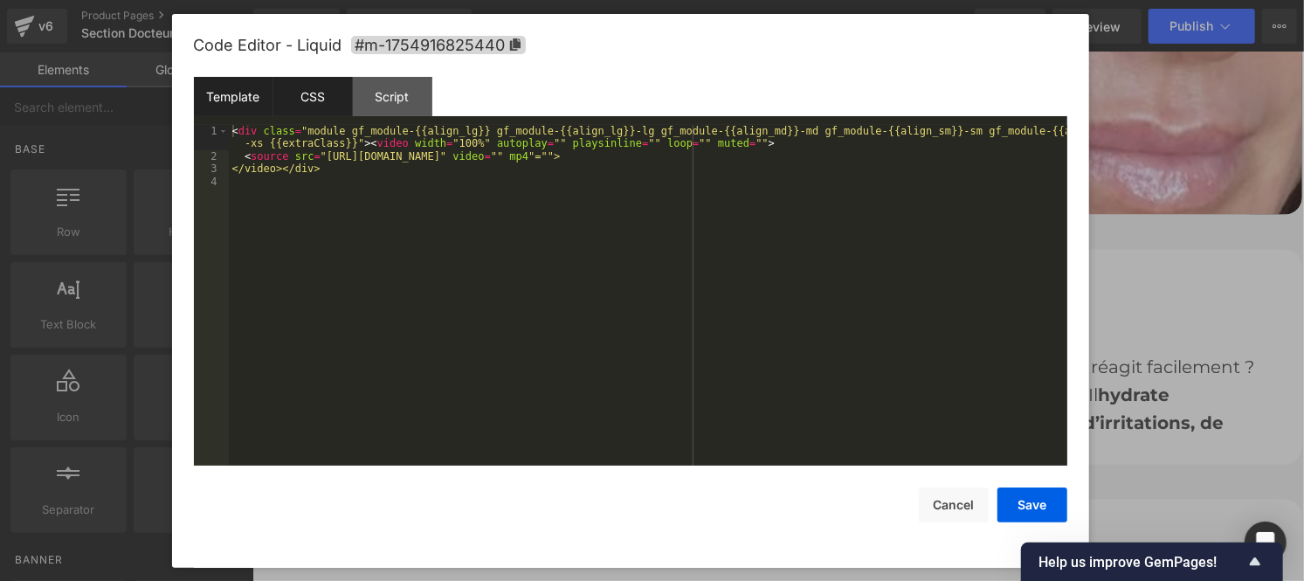
click at [317, 100] on div "CSS" at bounding box center [312, 96] width 79 height 39
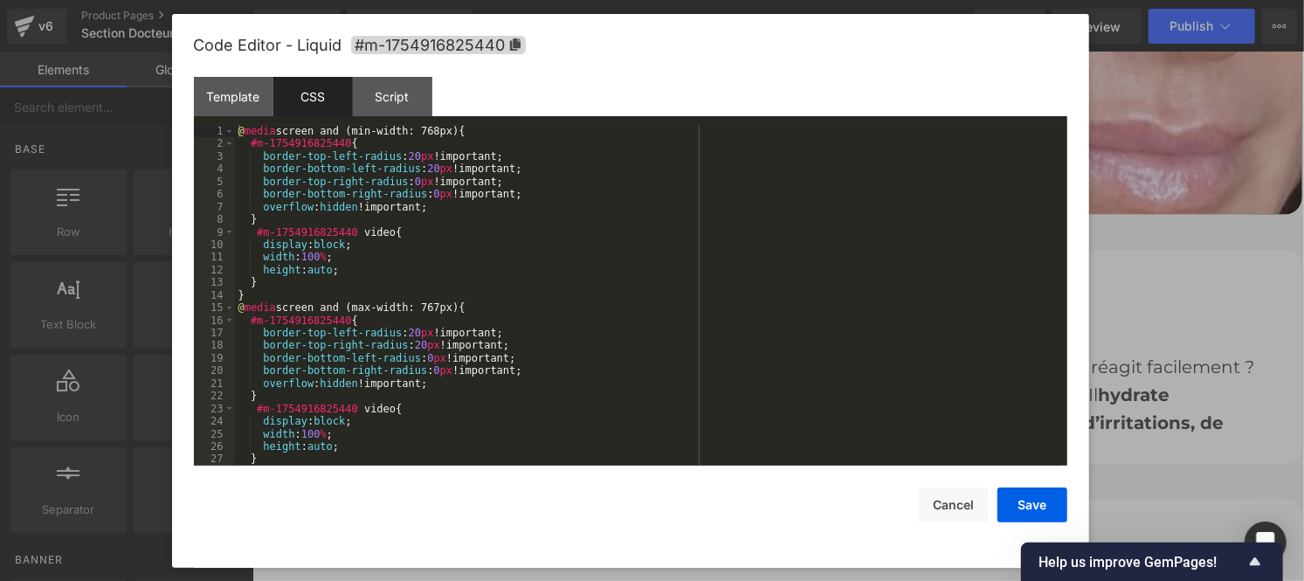
click at [386, 294] on div "@ media screen and (min-width: 768px) { #m-1754916825440 { border-top-left-radi…" at bounding box center [648, 308] width 826 height 366
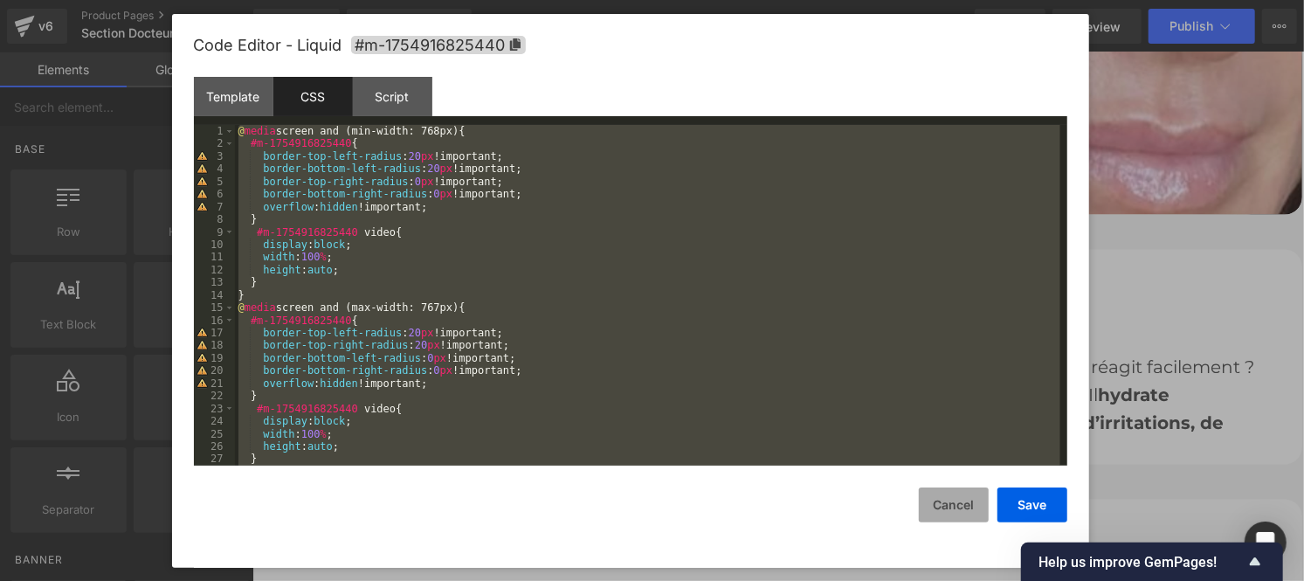
click at [963, 503] on button "Cancel" at bounding box center [954, 504] width 70 height 35
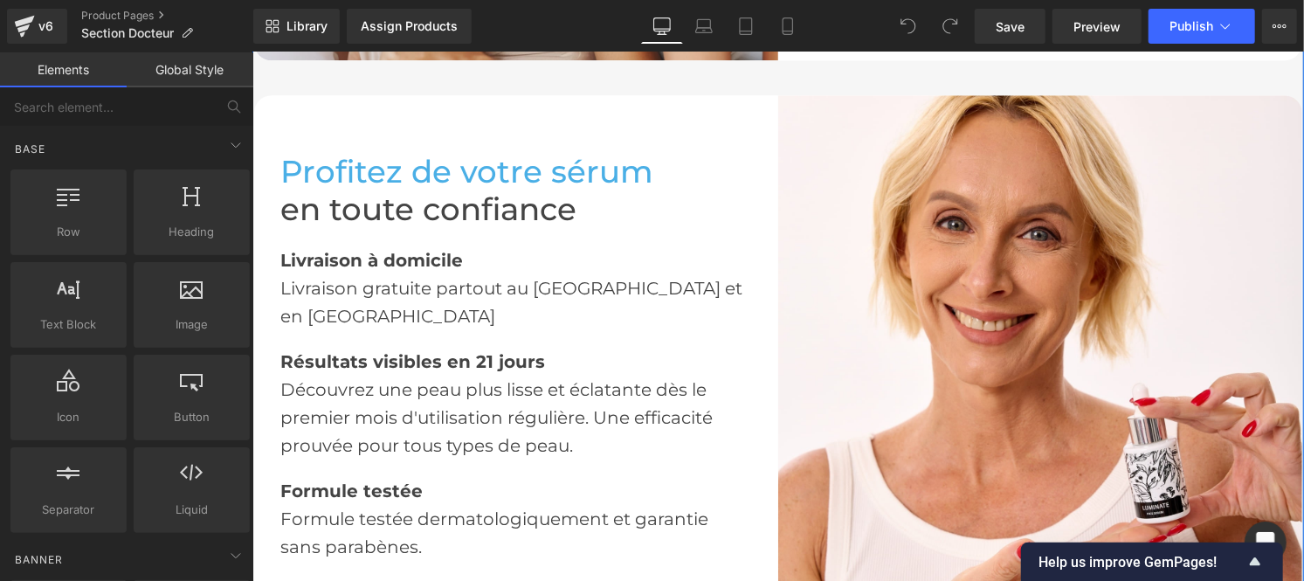
scroll to position [2955, 0]
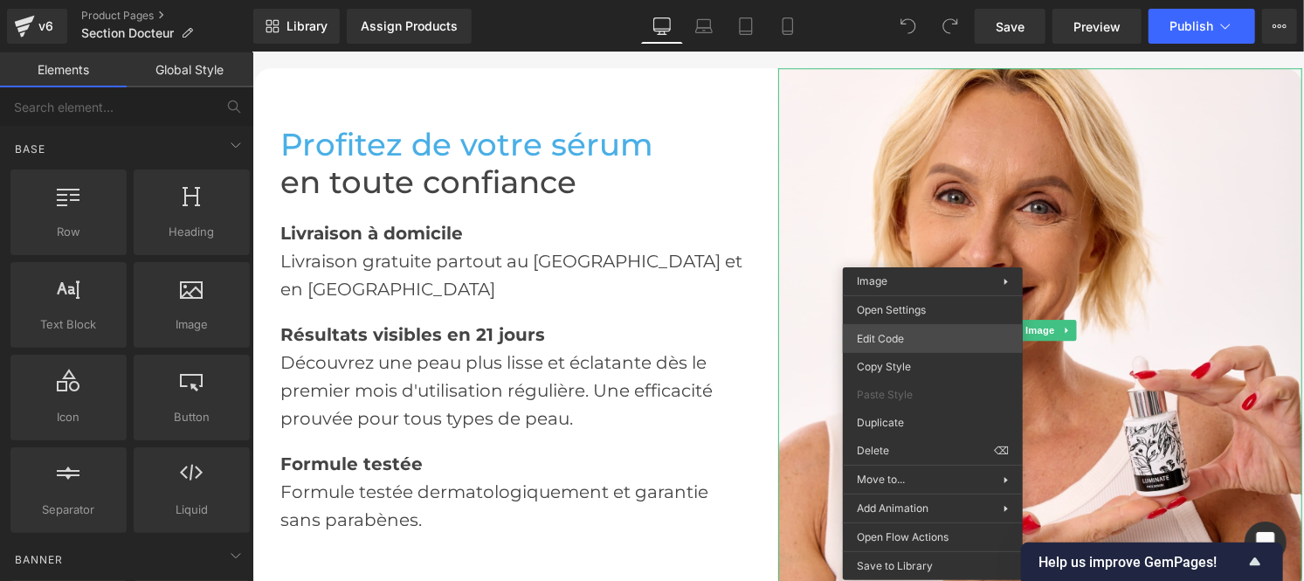
click at [897, 0] on div "You are previewing how the will restyle your page. You can not edit Elements in…" at bounding box center [652, 0] width 1304 height 0
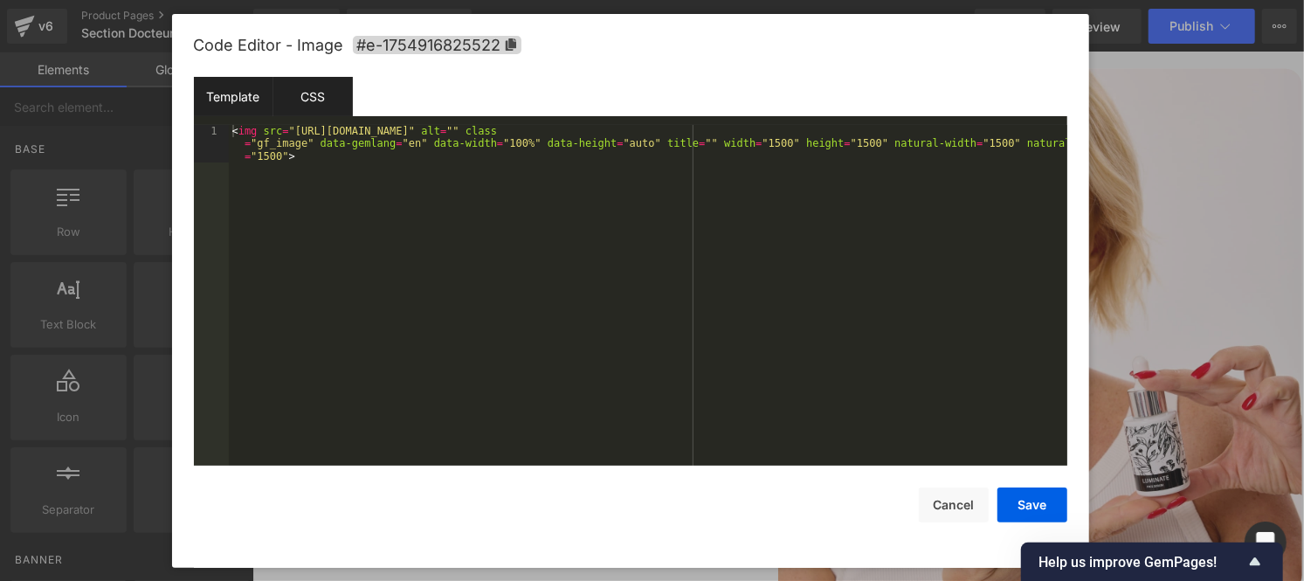
click at [301, 87] on div "CSS" at bounding box center [312, 96] width 79 height 39
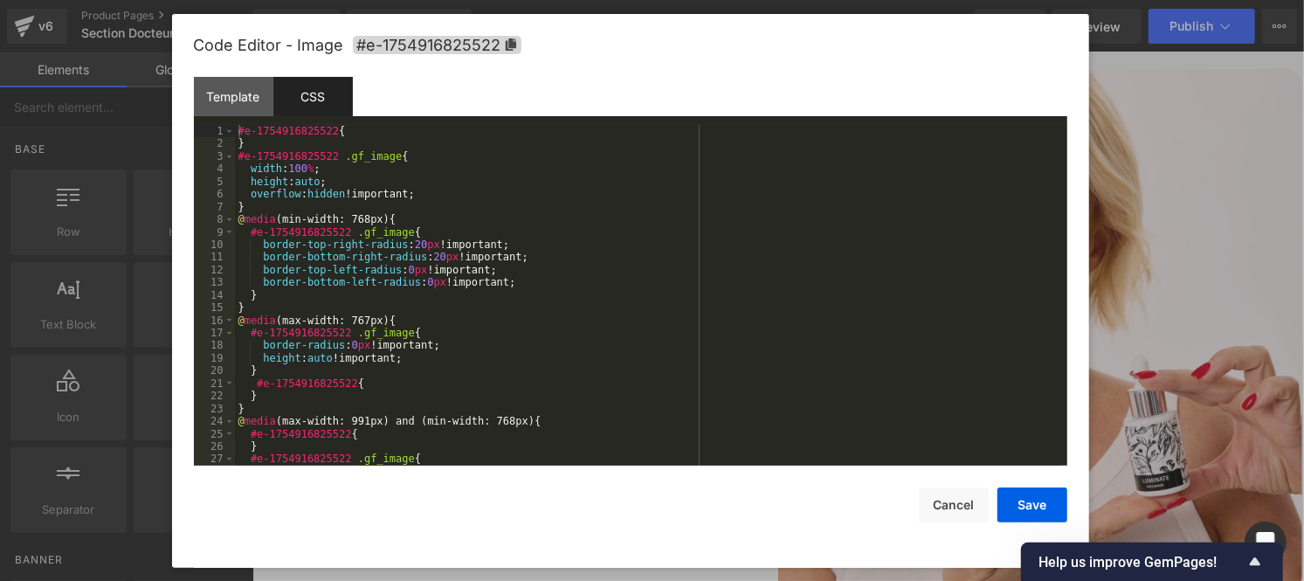
click at [487, 327] on div "#e-1754916825522 { } #e-1754916825522 .gf_image { width : 100 % ; height : auto…" at bounding box center [648, 308] width 826 height 366
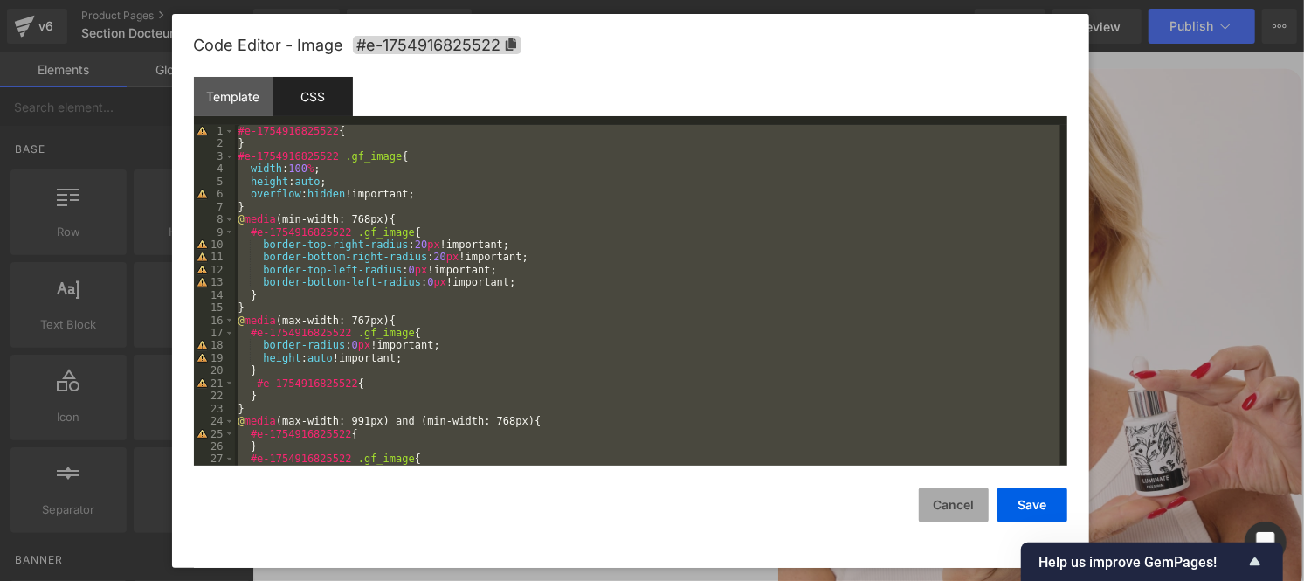
click at [950, 507] on button "Cancel" at bounding box center [954, 504] width 70 height 35
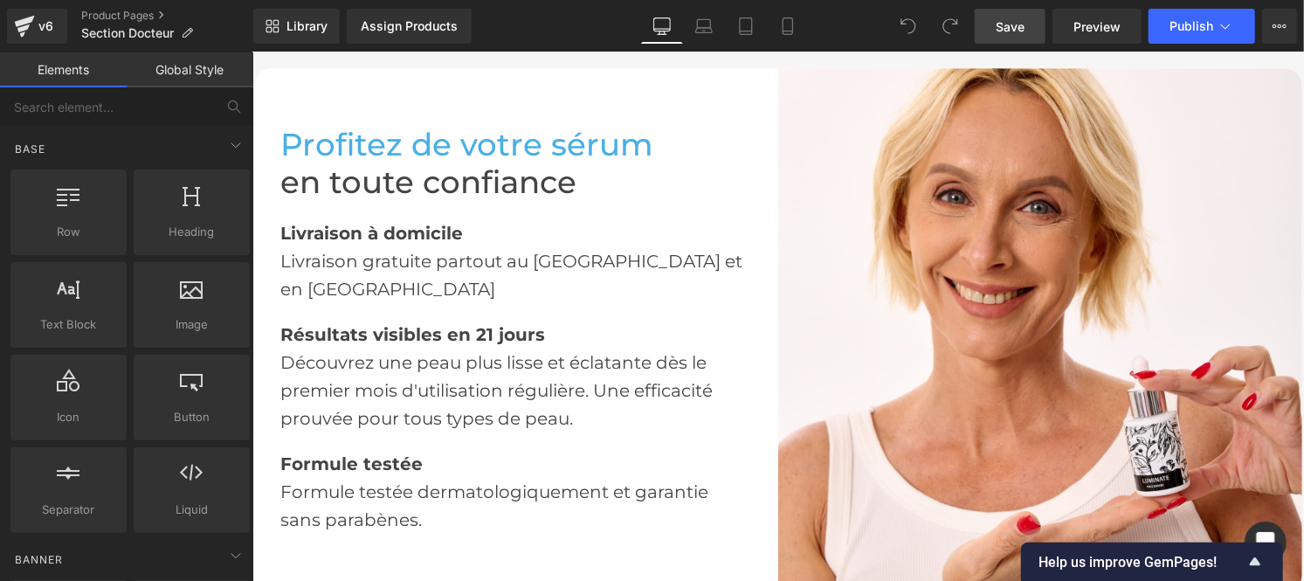
click at [1012, 26] on span "Save" at bounding box center [1010, 26] width 29 height 18
click at [40, 24] on div "v6" at bounding box center [46, 26] width 22 height 23
